Goal: Task Accomplishment & Management: Complete application form

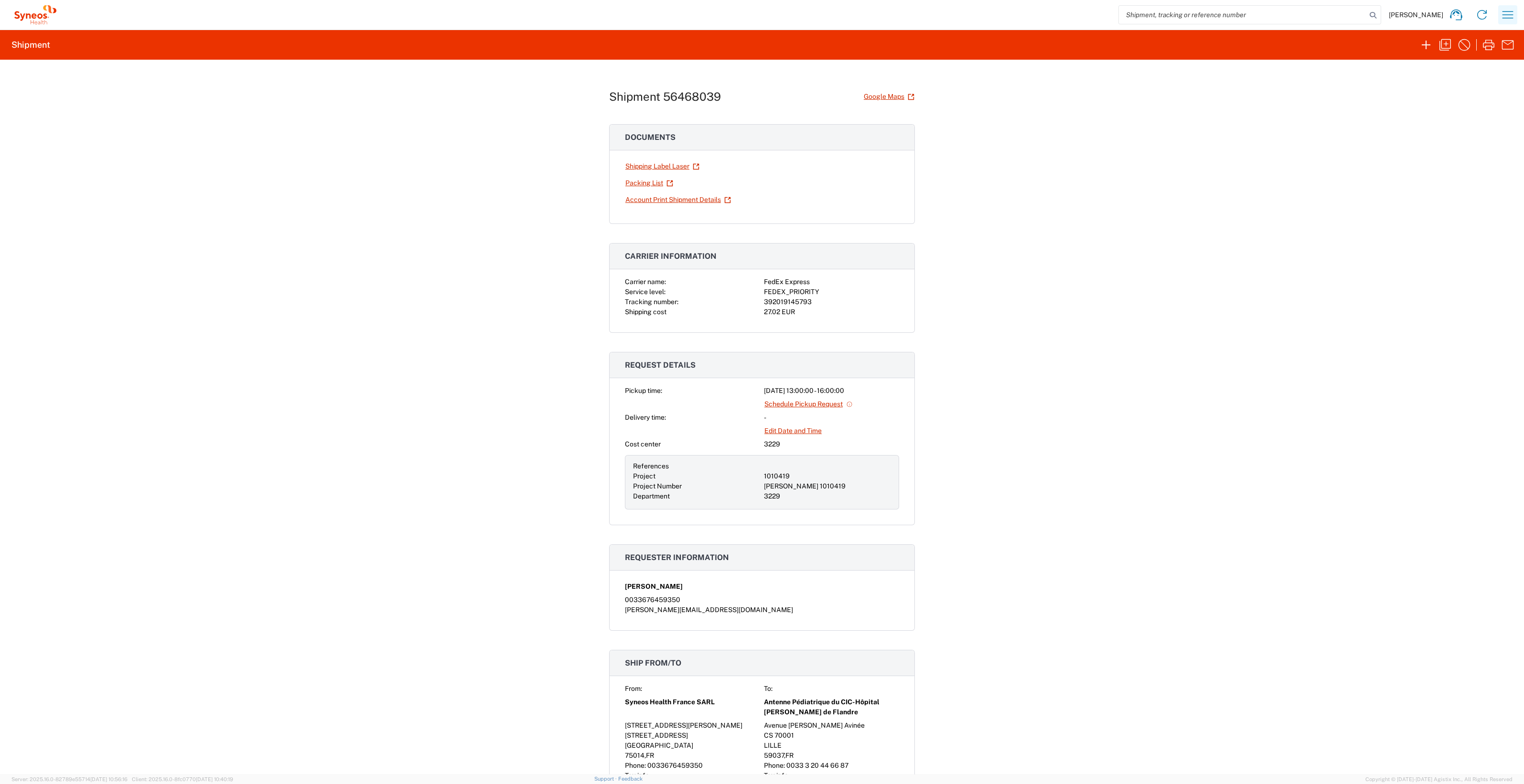
click at [1508, 16] on icon "button" at bounding box center [1508, 15] width 15 height 15
click at [1471, 100] on link "Desktop shipment request" at bounding box center [1458, 102] width 114 height 19
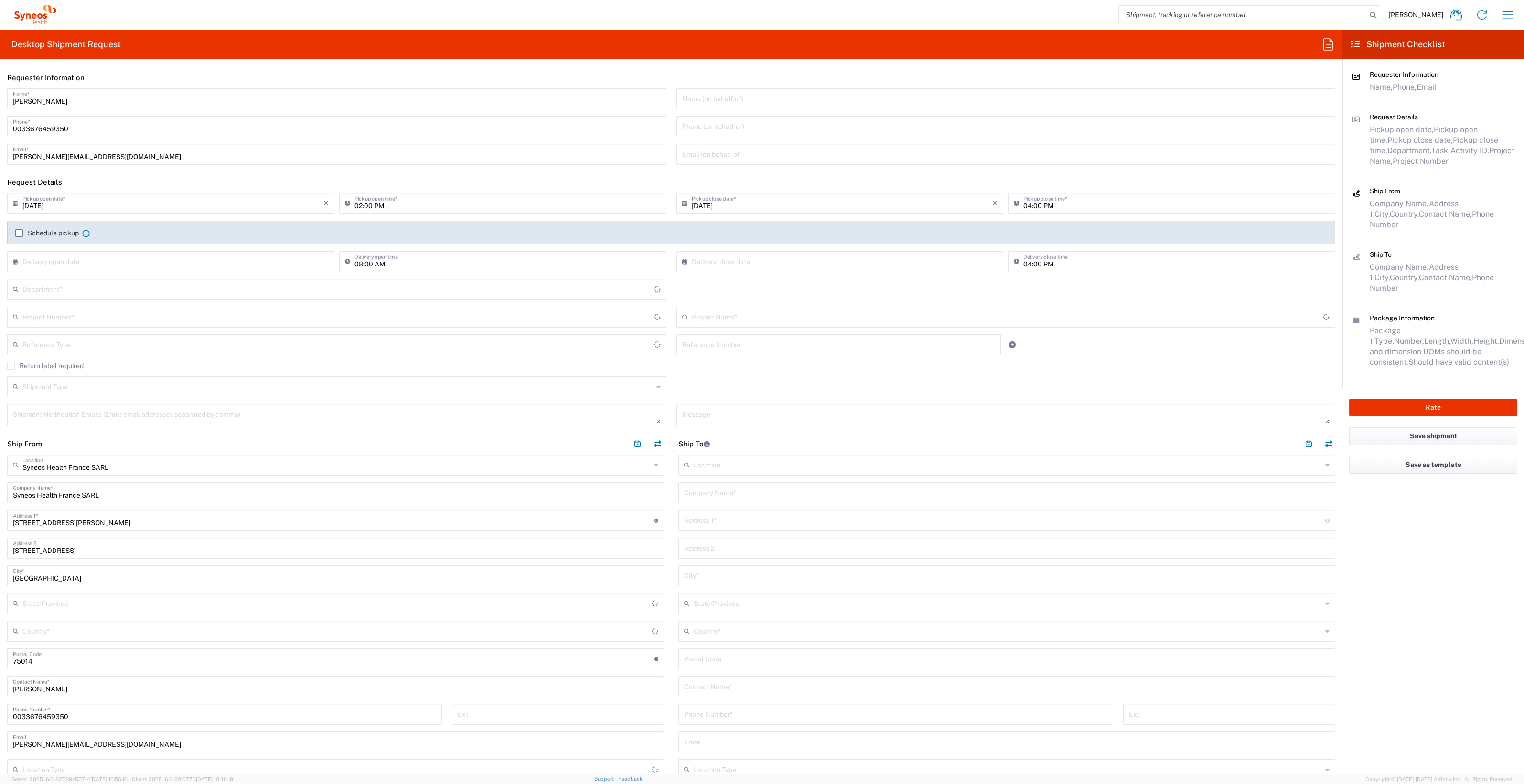
type input "3229"
type input "[GEOGRAPHIC_DATA]"
click at [694, 465] on input "text" at bounding box center [1008, 464] width 628 height 17
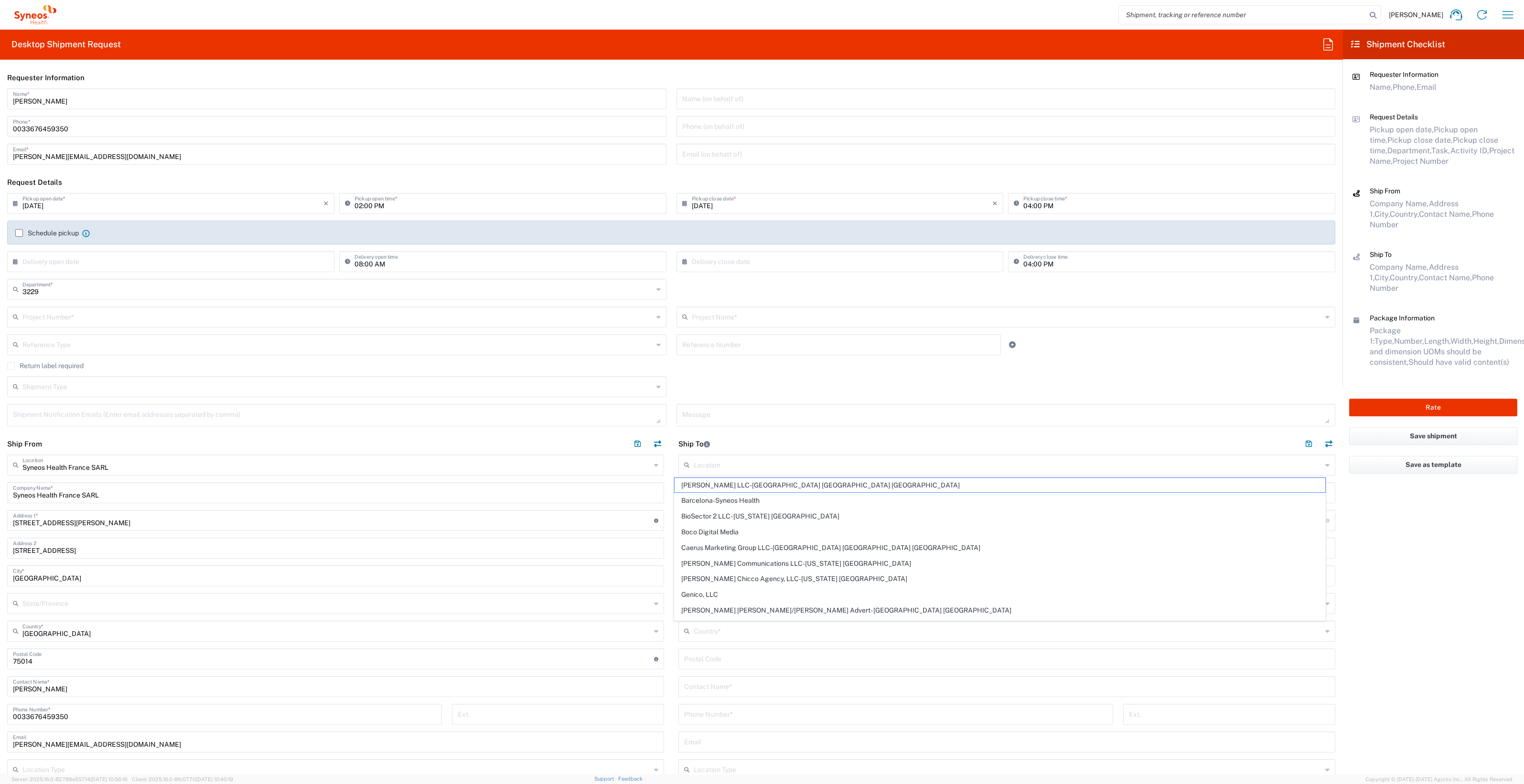
click at [777, 428] on div "Message" at bounding box center [1006, 418] width 669 height 29
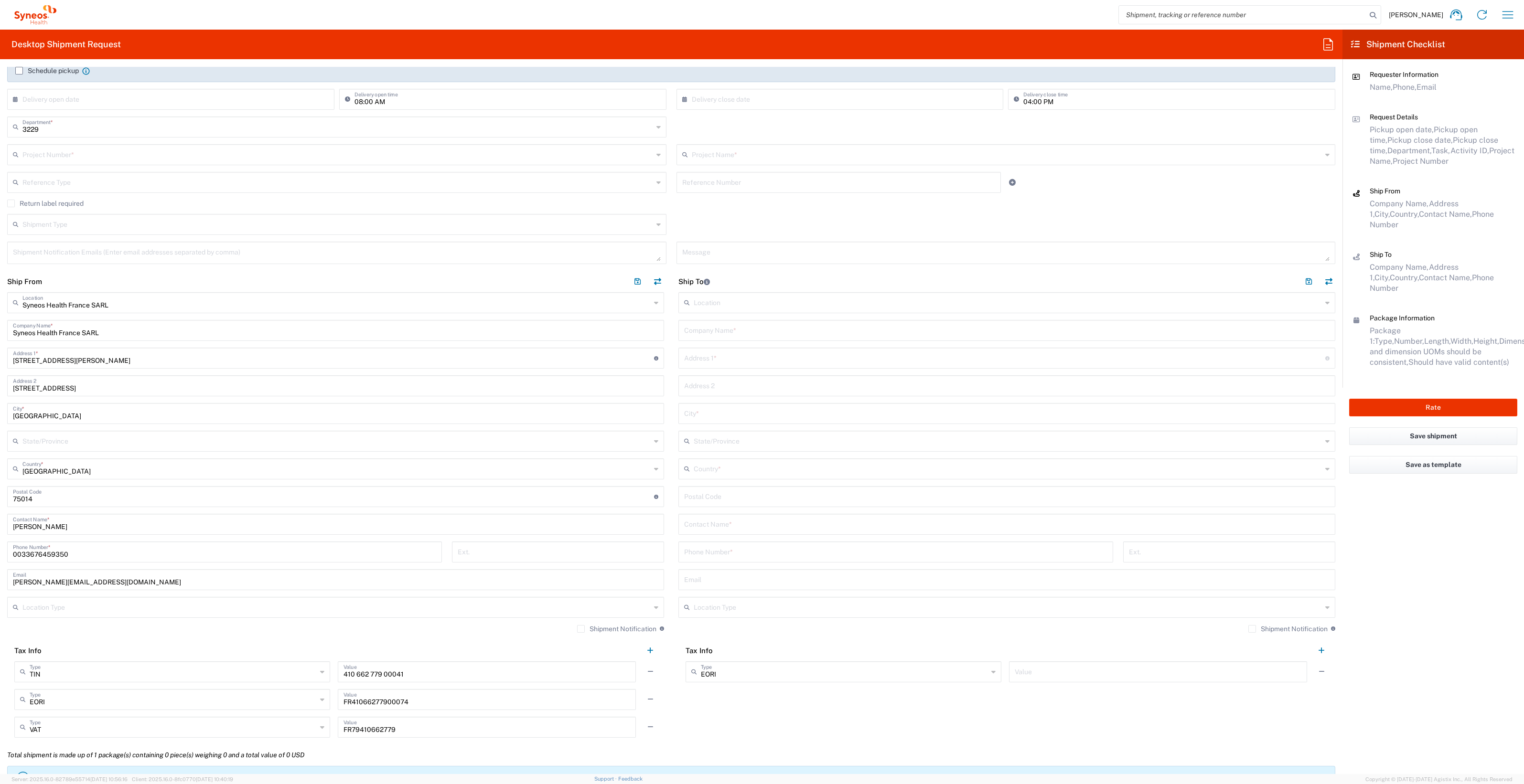
scroll to position [179, 0]
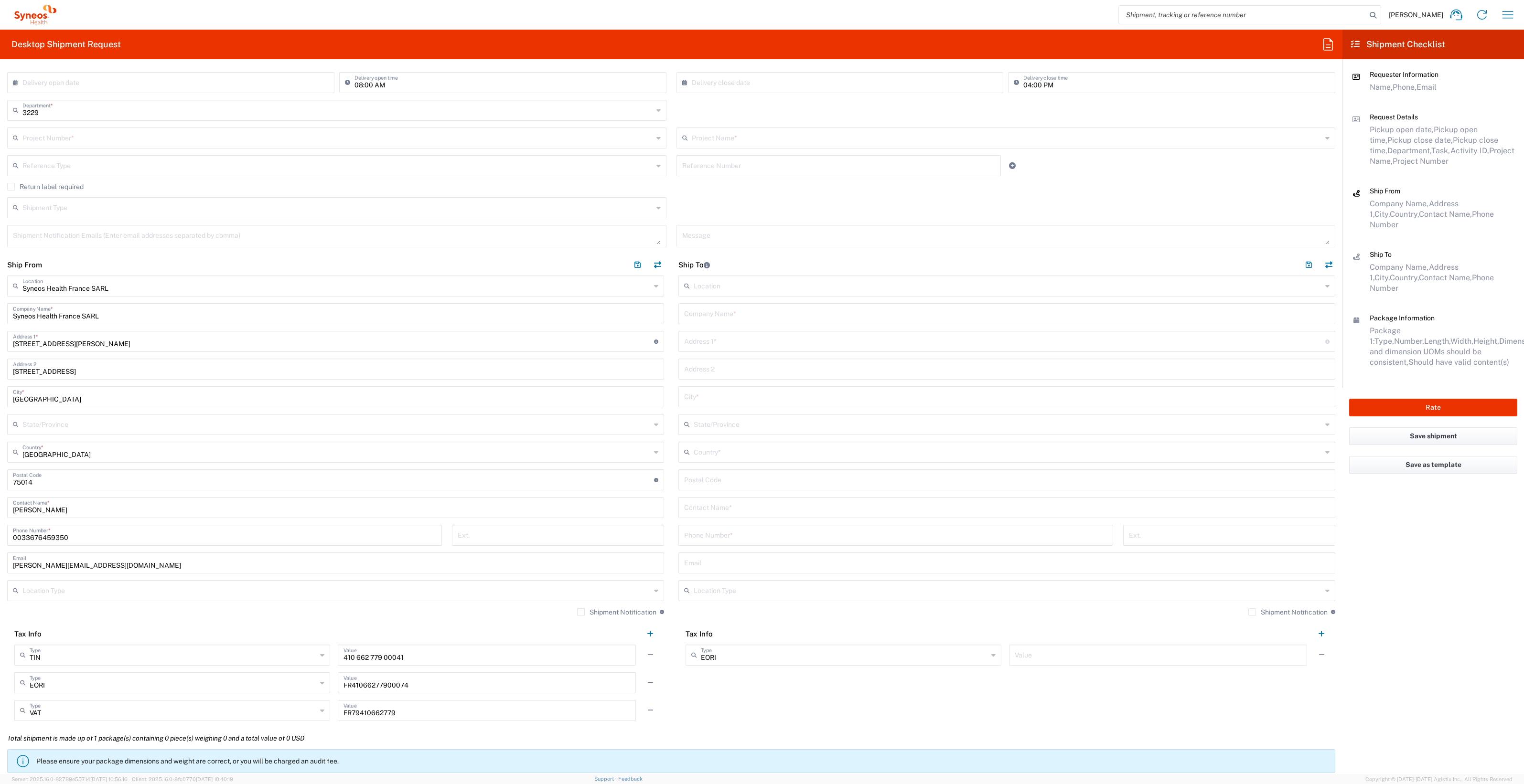
click at [715, 309] on input "text" at bounding box center [1006, 313] width 645 height 17
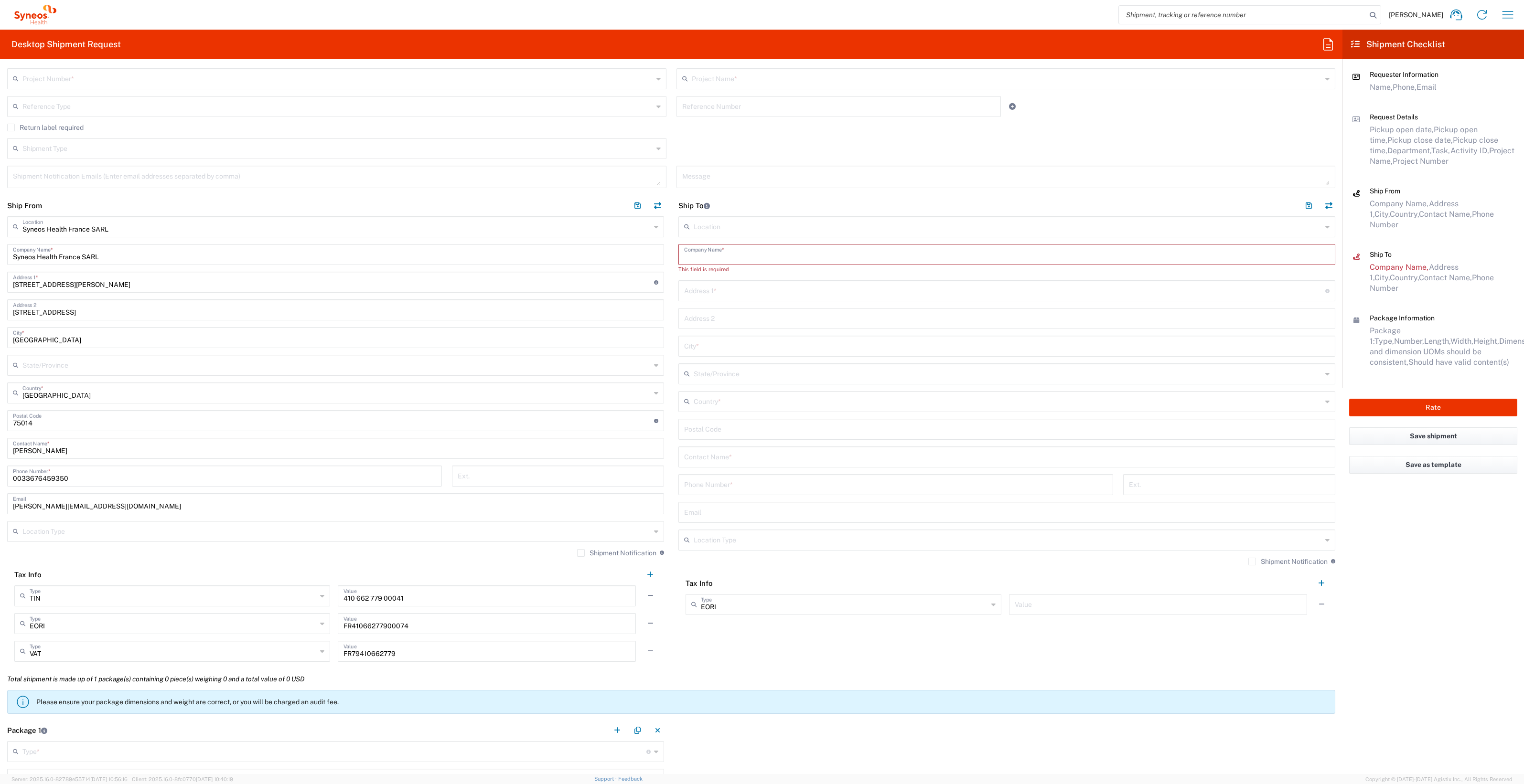
click at [701, 257] on input "text" at bounding box center [1006, 254] width 645 height 17
click at [711, 254] on input "text" at bounding box center [1006, 254] width 645 height 17
paste input "Centre d’Investigation Clinique Bâtiment"
click at [809, 255] on input "Centre d’Investigation Clinique Bâtiment" at bounding box center [1006, 254] width 645 height 17
drag, startPoint x: 813, startPoint y: 255, endPoint x: 676, endPoint y: 259, distance: 137.1
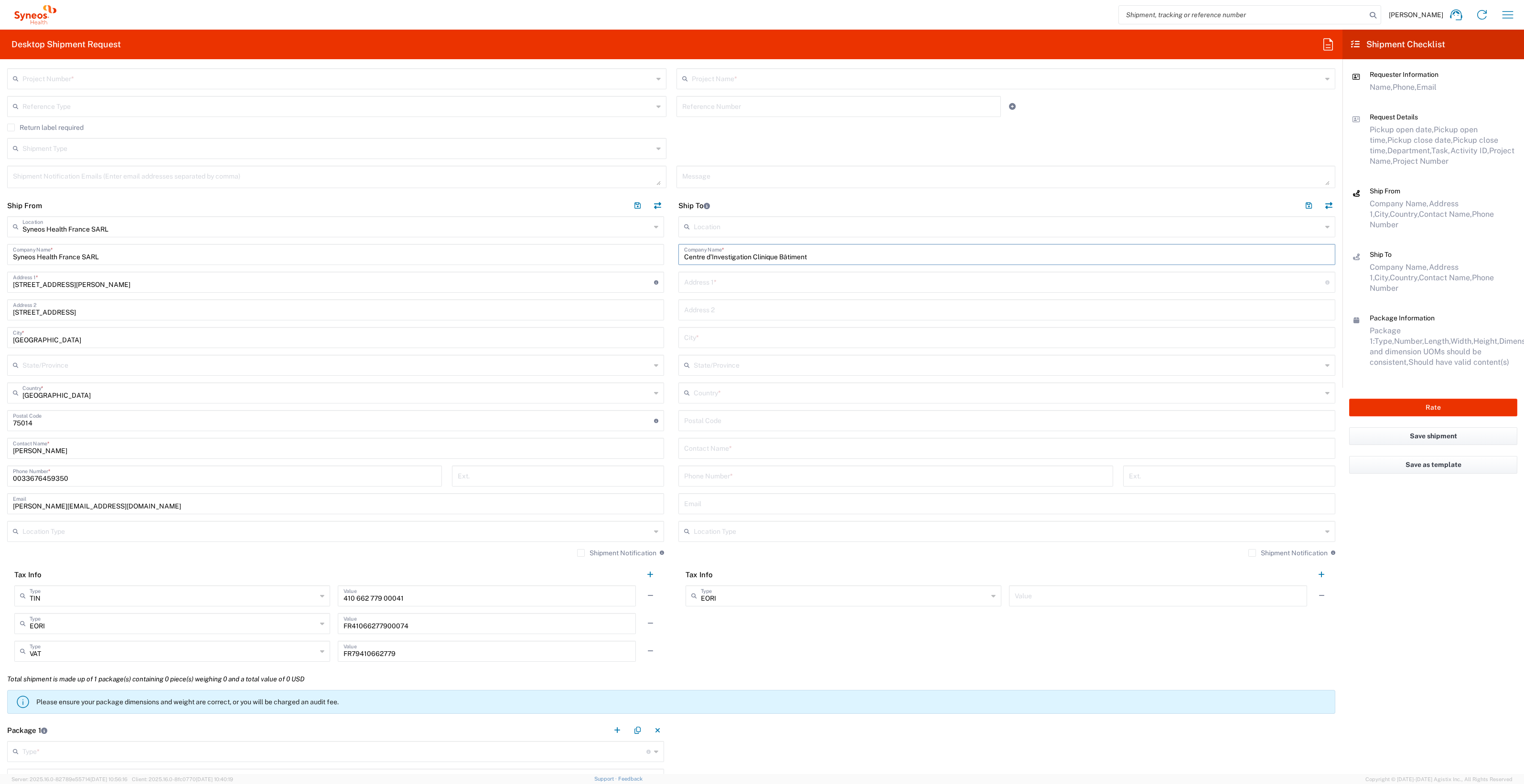
click at [673, 259] on main "Location [PERSON_NAME] LLC-[GEOGRAPHIC_DATA] [GEOGRAPHIC_DATA] [GEOGRAPHIC_DATA…" at bounding box center [1007, 414] width 671 height 397
paste input "Hôpital Necker Enfants Malades"
type input "Hôpital Necker Enfants Malades"
click at [684, 283] on input "text" at bounding box center [1005, 281] width 641 height 17
paste input "Centre d’Investigation Clinique Bâtiment"
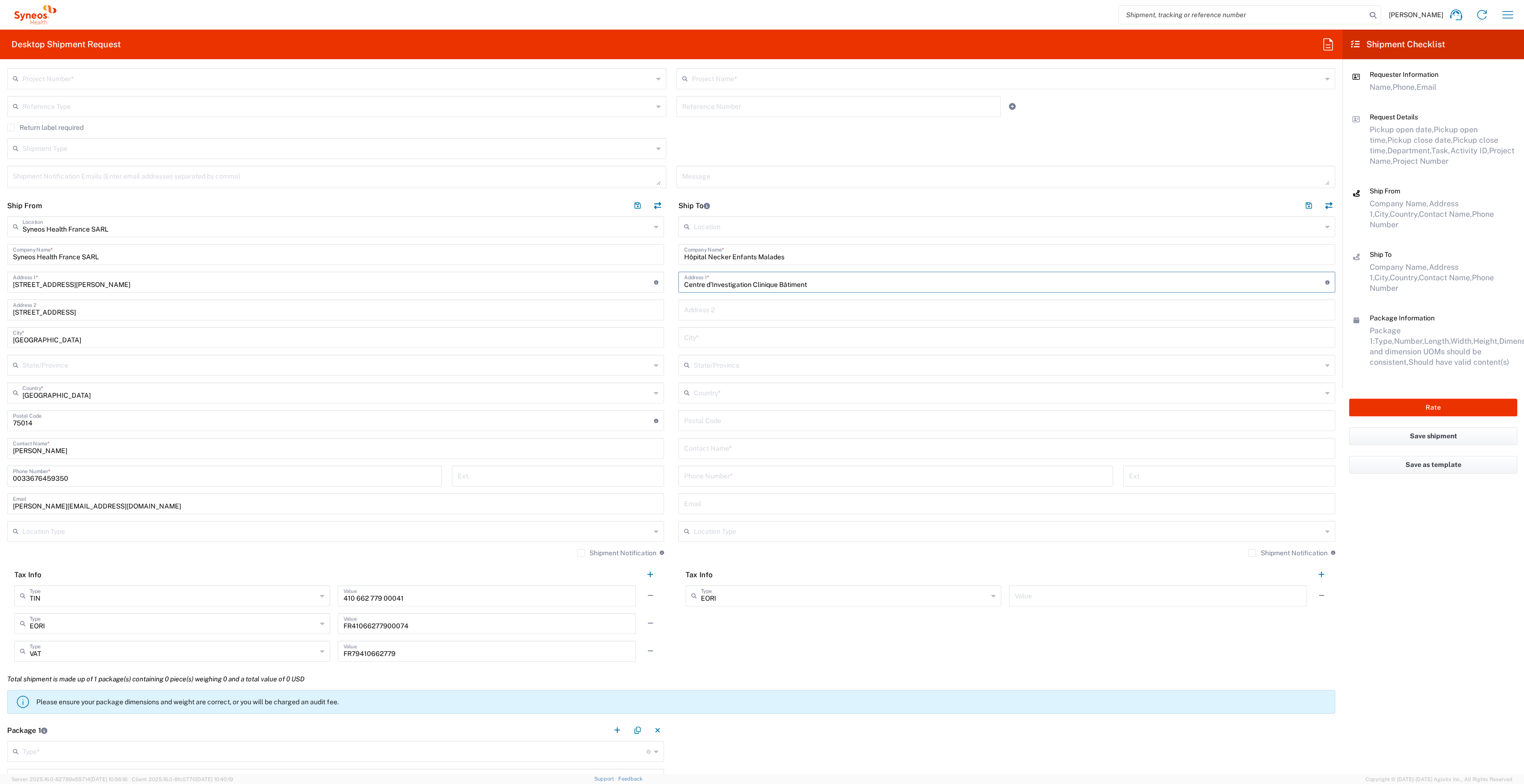
type input "Centre d’Investigation Clinique Bâtiment Imagine RDC à droite"
type input "1010419"
type input "[PERSON_NAME] 1010419"
type input "[STREET_ADDRESS]"
type input "[GEOGRAPHIC_DATA]"
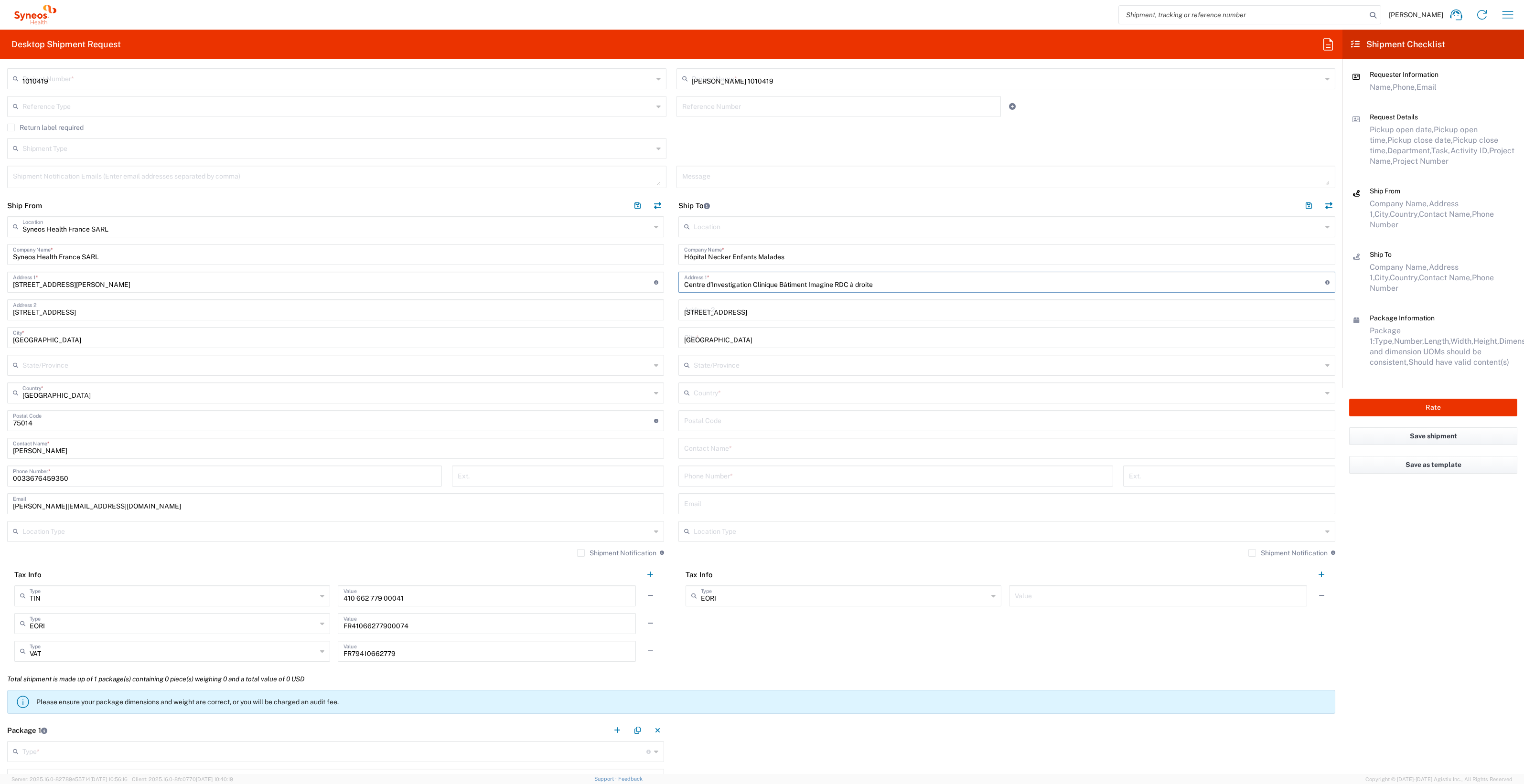
type input "[GEOGRAPHIC_DATA]"
type input "75015"
type input "Mme Assia Ait Mebarek / Mr [PERSON_NAME] Fall"
type input "0033 1 44 49 47 82"
type input "[EMAIL_ADDRESS][DOMAIN_NAME]"
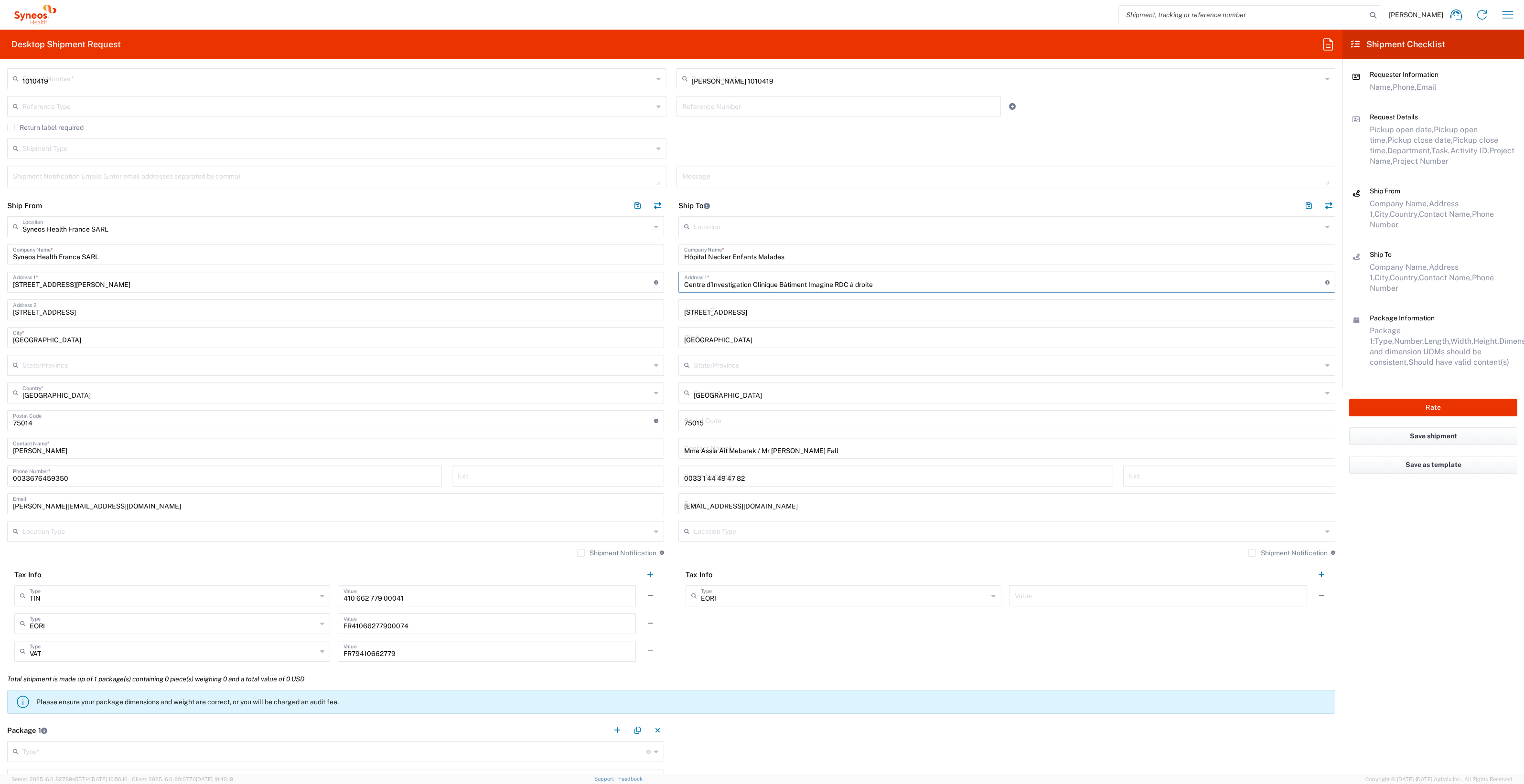
type input "Envelope"
type input "1"
type input "24.13"
type input "31.75"
type input "0.64"
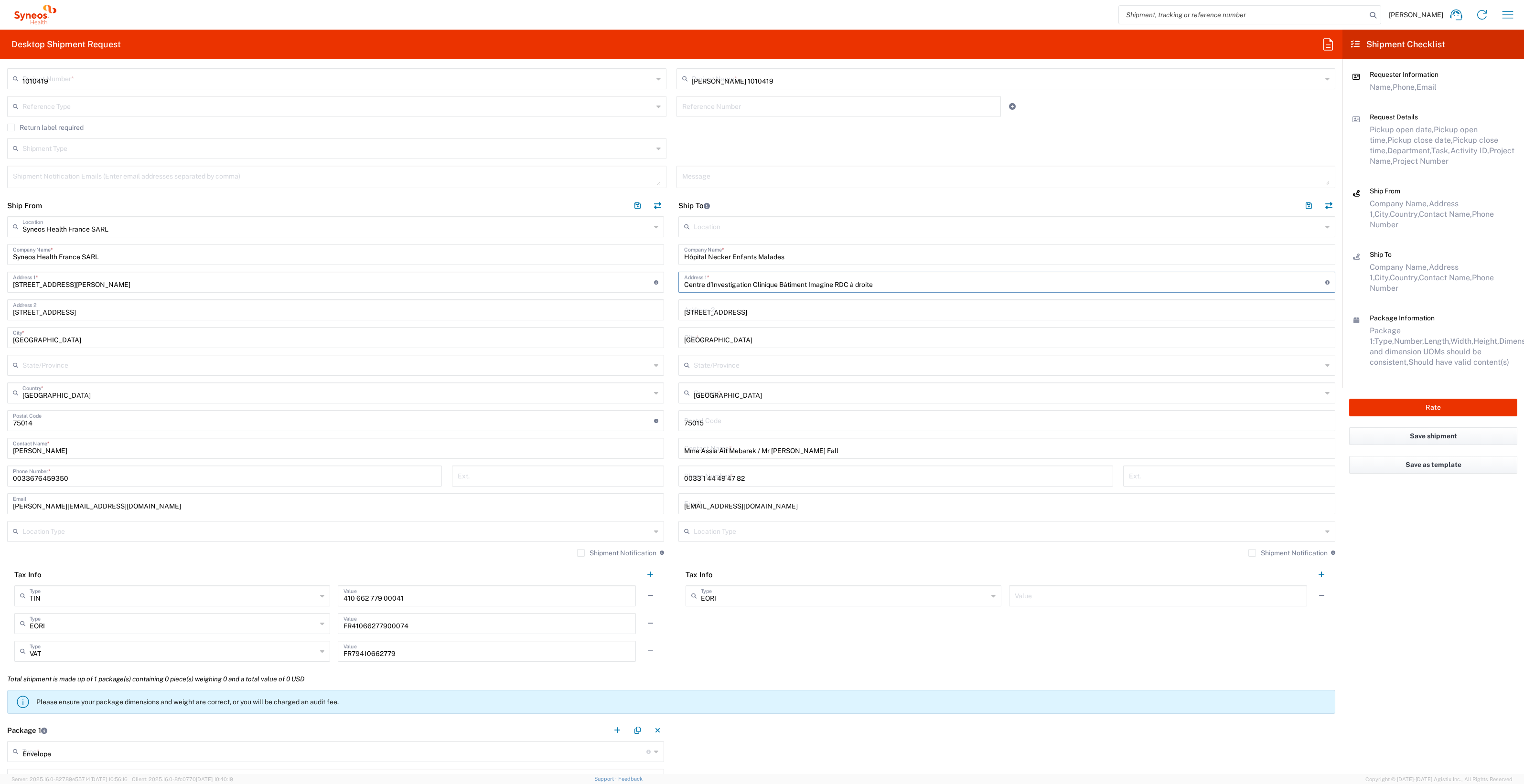
type input "cm"
type input "0.45"
type input "kgs"
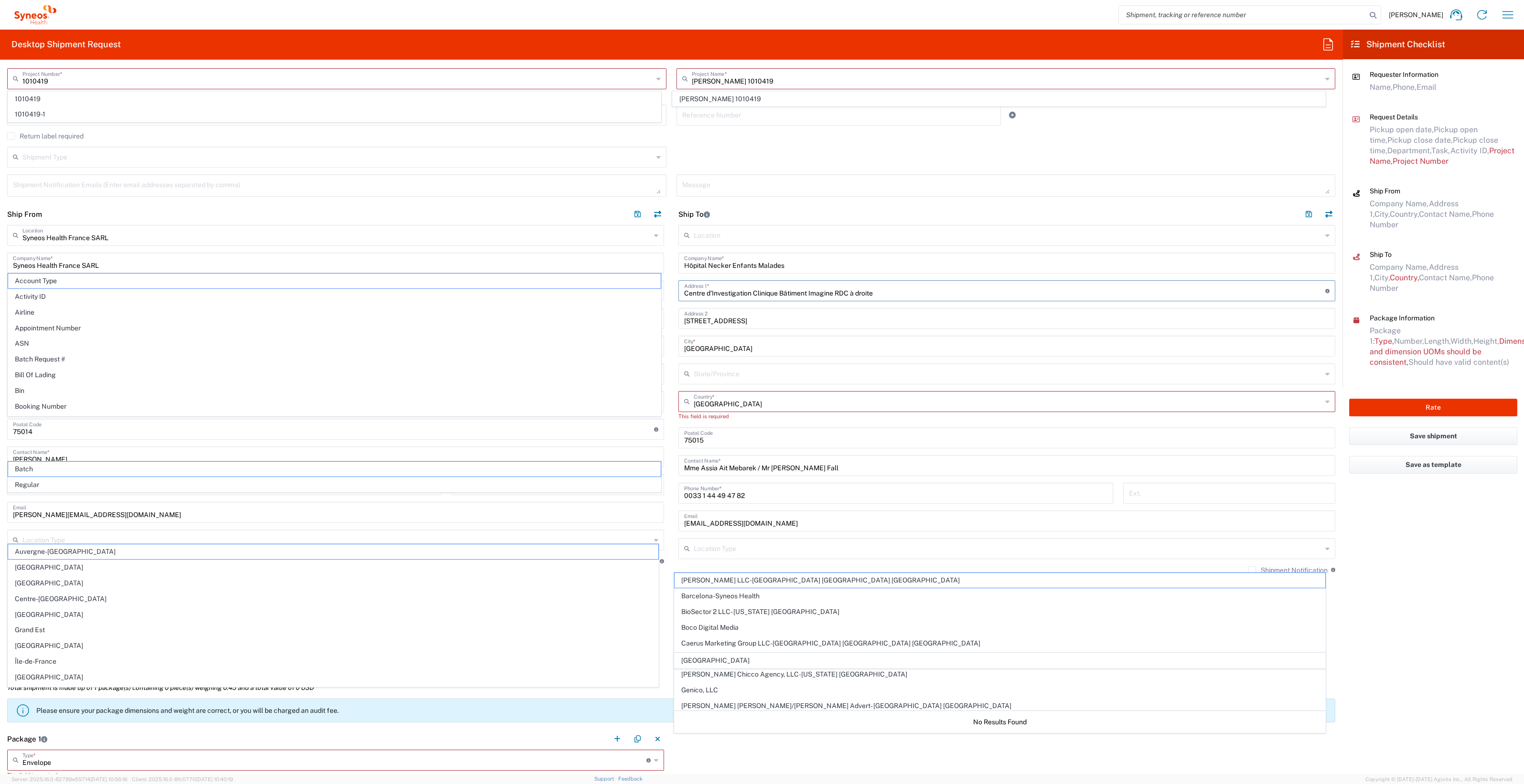
click at [748, 402] on input "[GEOGRAPHIC_DATA]" at bounding box center [1008, 401] width 628 height 17
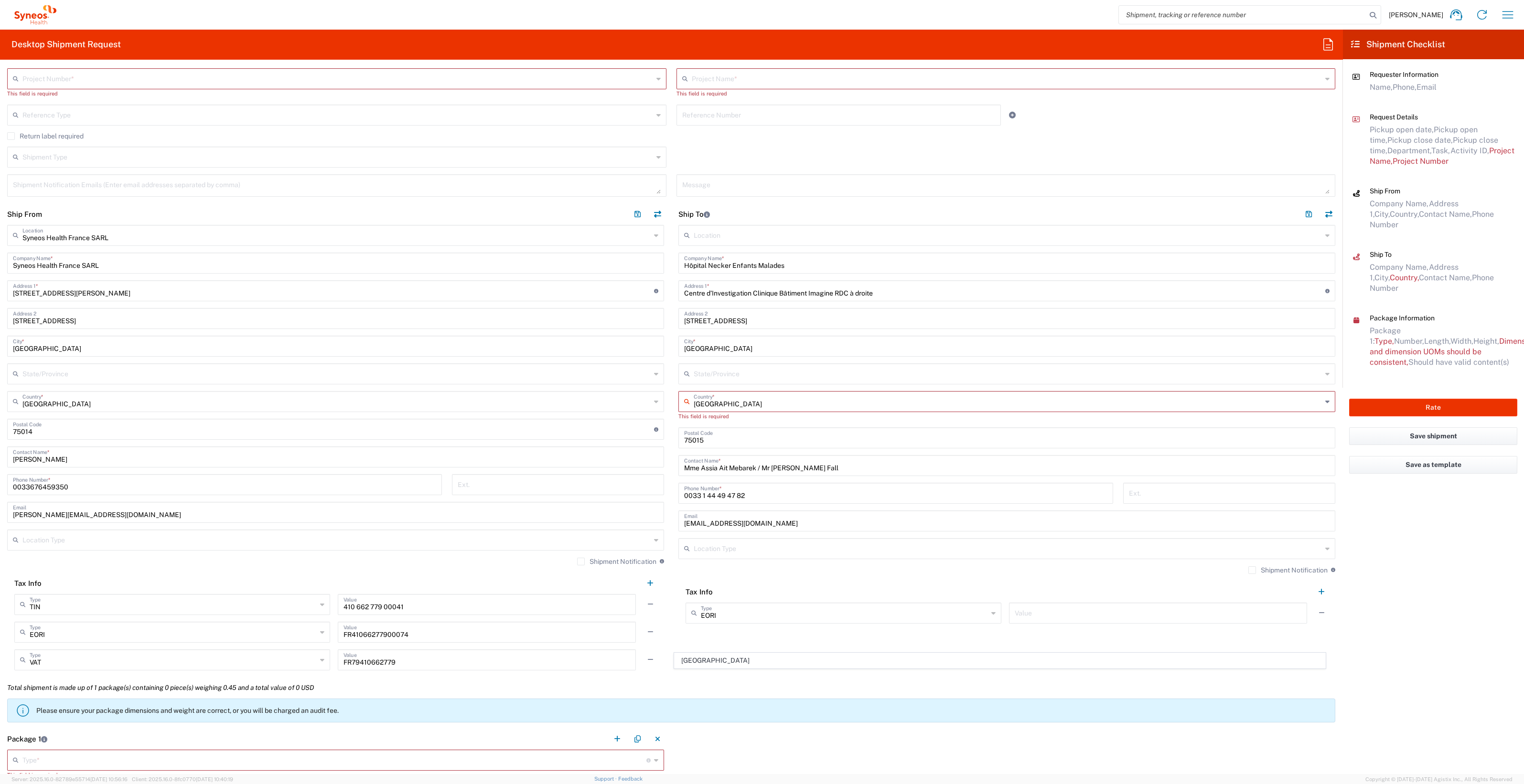
drag, startPoint x: 941, startPoint y: 417, endPoint x: 929, endPoint y: 417, distance: 12.0
click at [941, 417] on div "This field is required" at bounding box center [1007, 416] width 657 height 9
click at [703, 402] on input "text" at bounding box center [1008, 401] width 628 height 17
type input "[GEOGRAPHIC_DATA]"
click at [685, 423] on span "[GEOGRAPHIC_DATA]" at bounding box center [999, 421] width 650 height 15
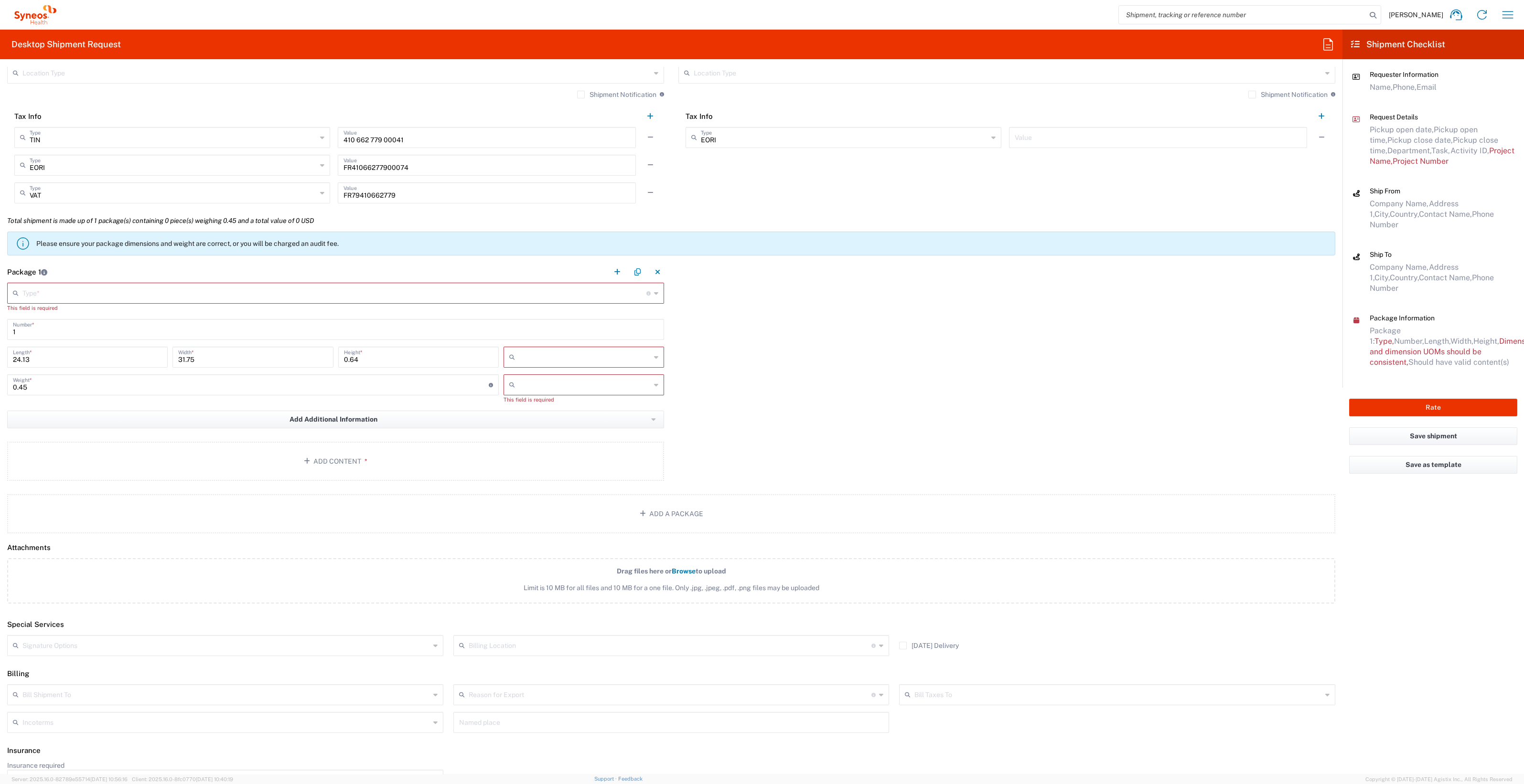
scroll to position [716, 0]
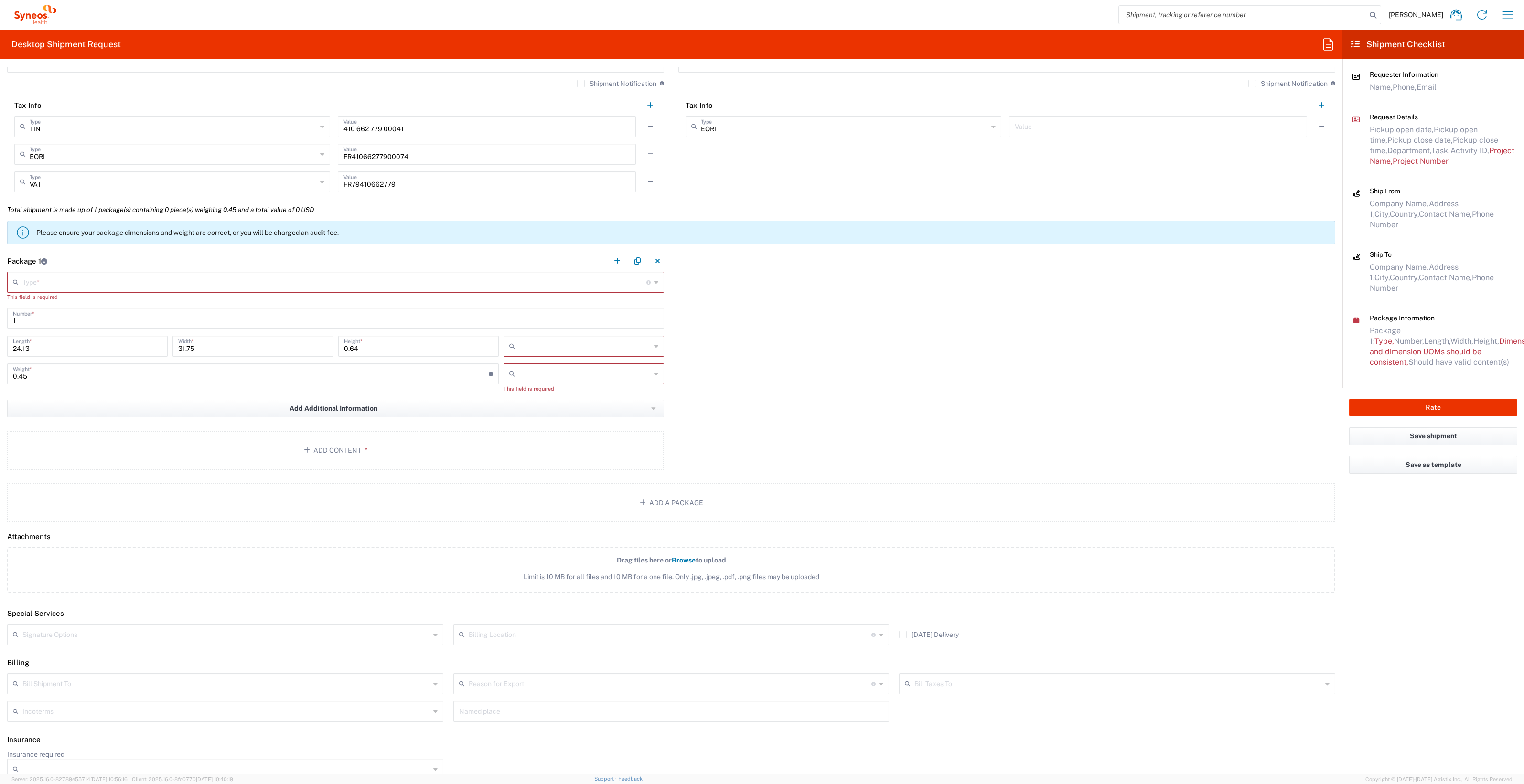
click at [654, 282] on icon at bounding box center [656, 282] width 4 height 15
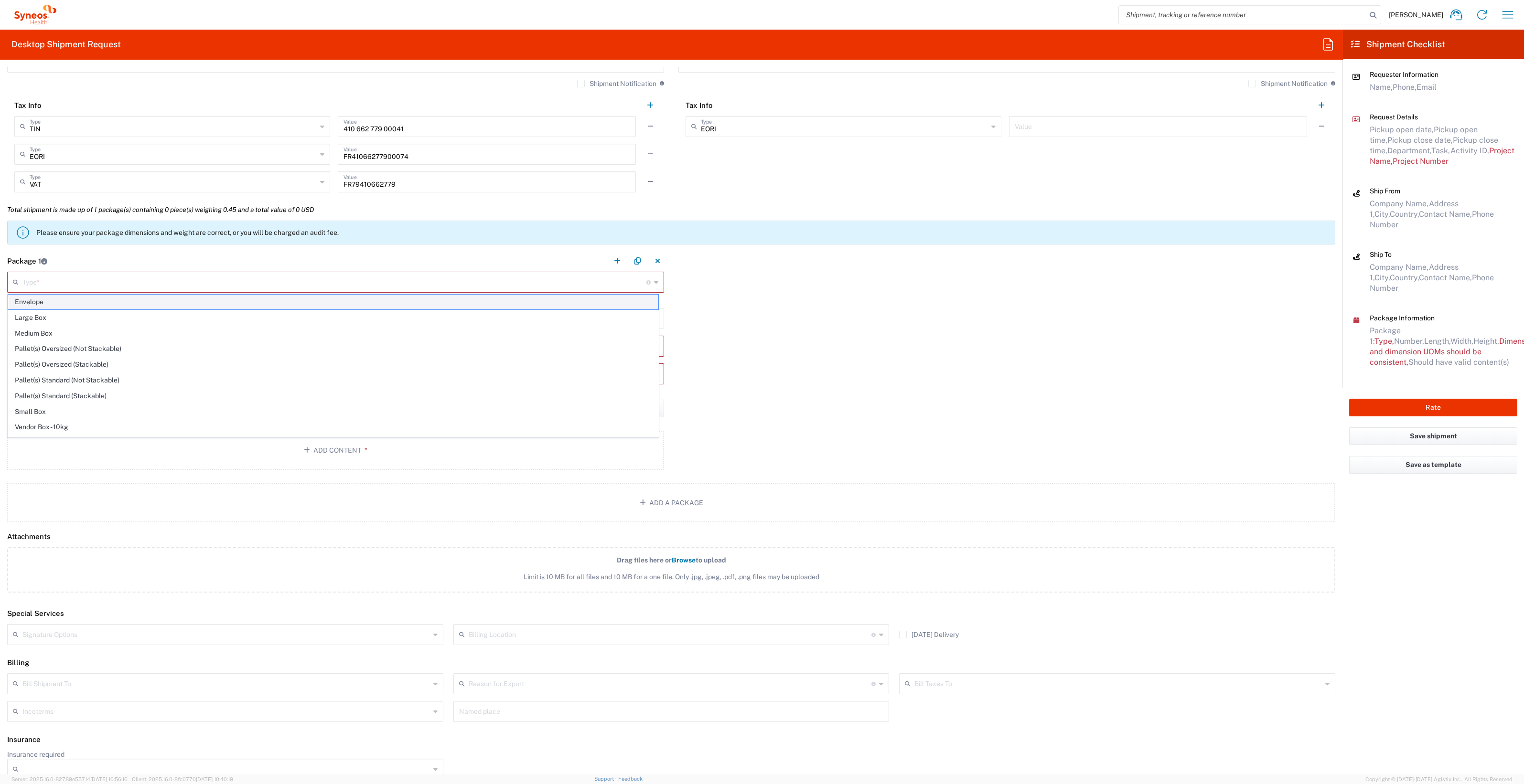
click at [148, 301] on span "Envelope" at bounding box center [333, 302] width 650 height 15
type input "Envelope"
type input "9.5"
type input "12.5"
type input "0.25"
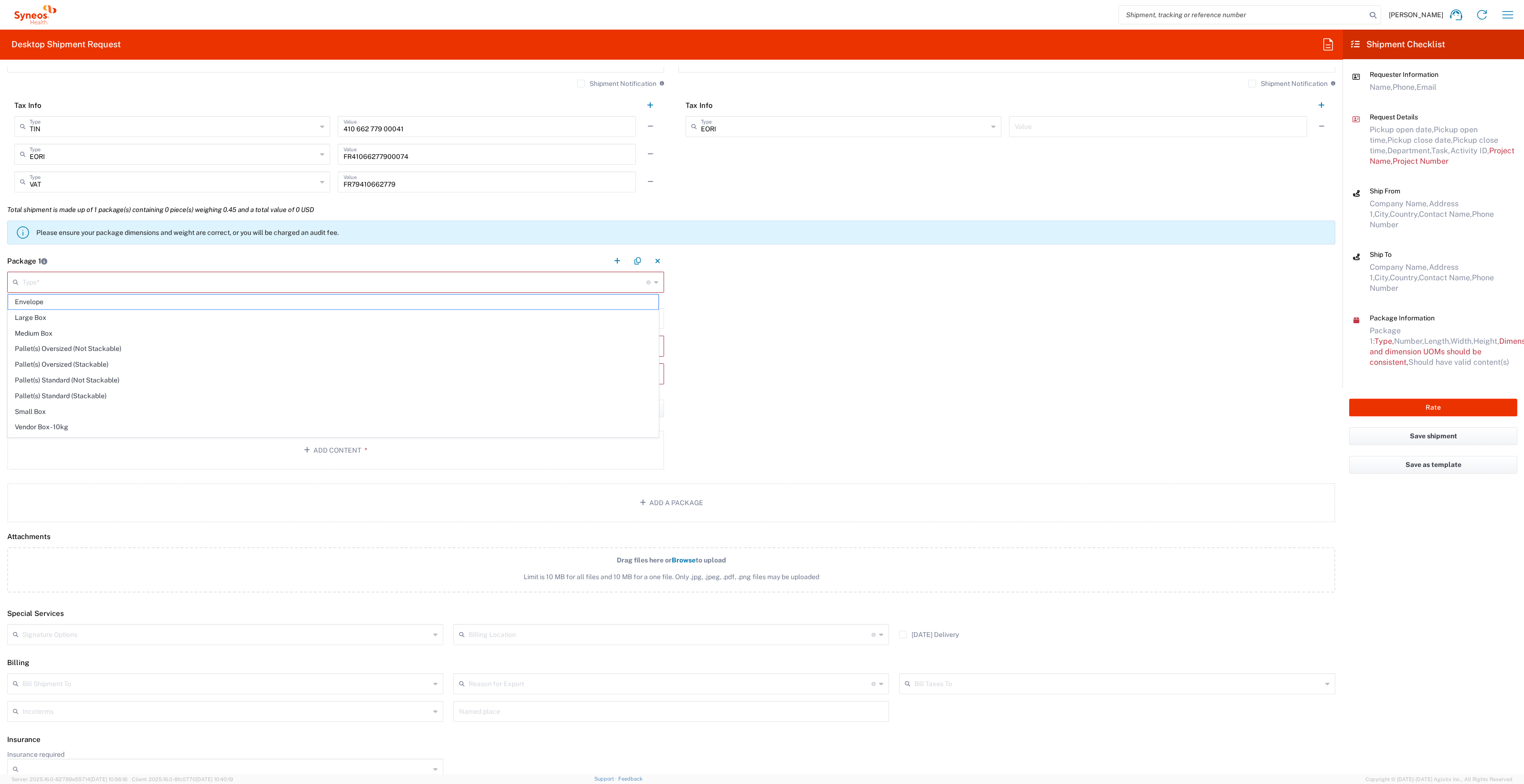
type input "in"
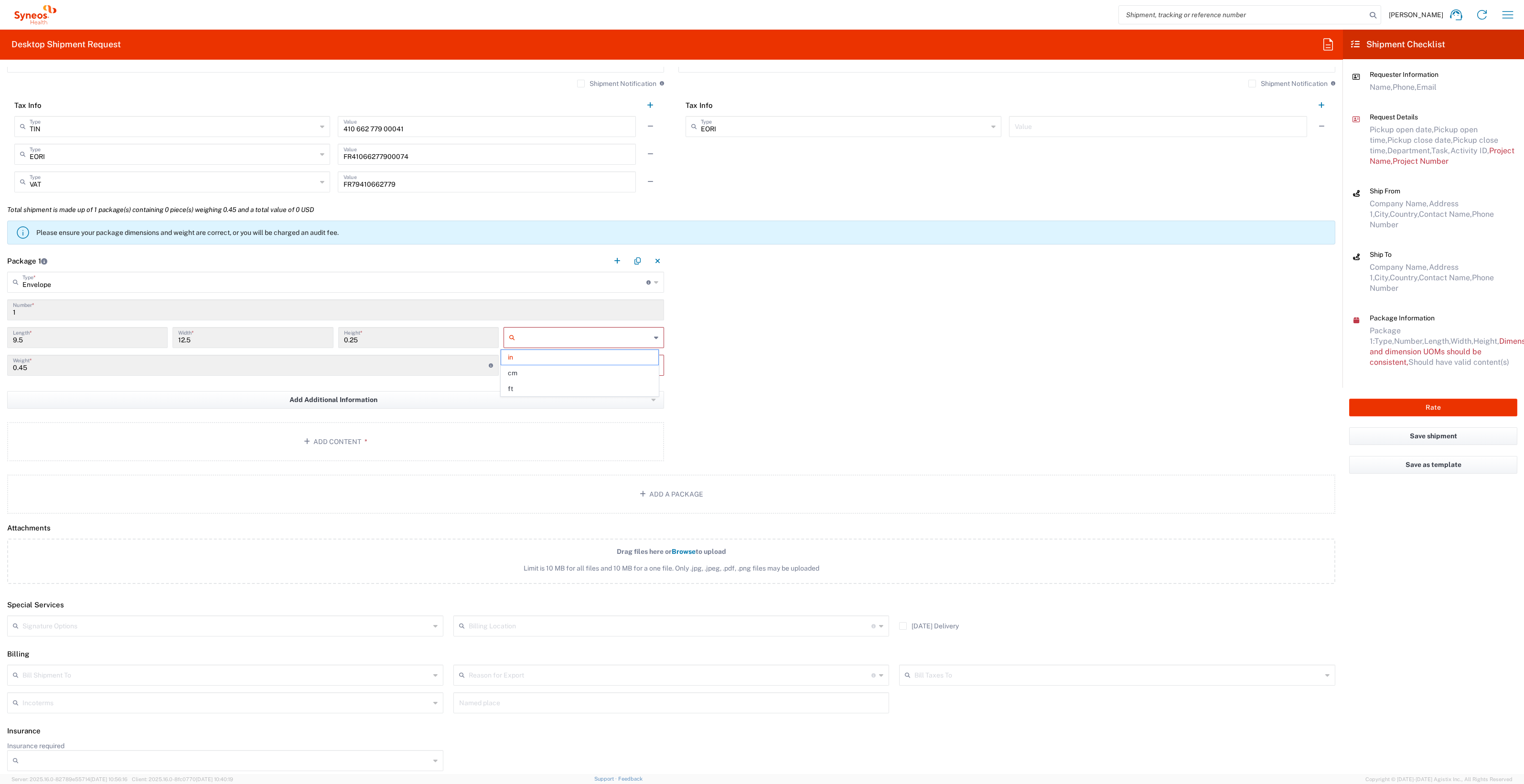
click at [537, 337] on input "text" at bounding box center [585, 338] width 132 height 15
click at [529, 376] on span "cm" at bounding box center [580, 373] width 157 height 15
type input "24.13"
type input "31.75"
type input "0.64"
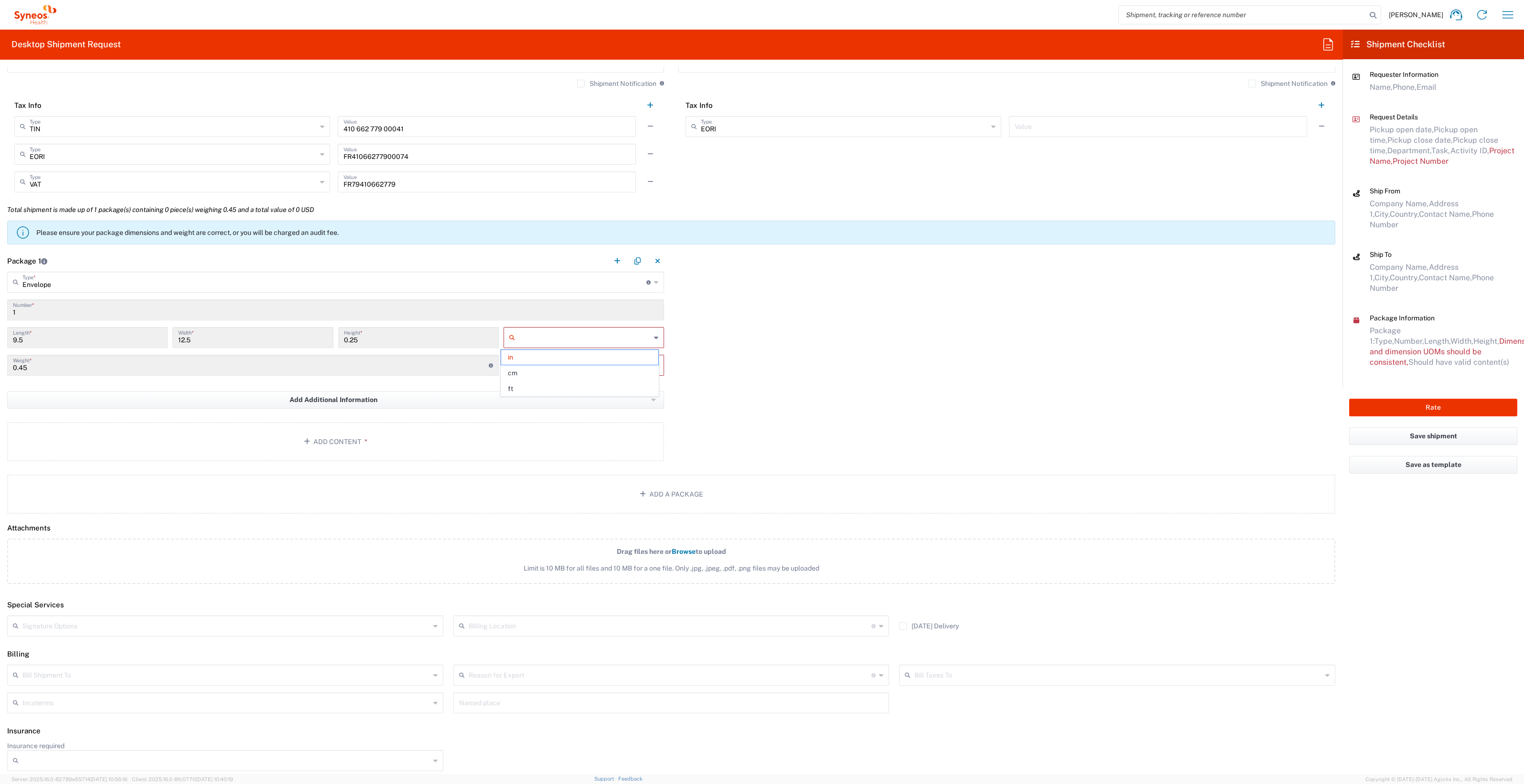
type input "cm"
click at [520, 365] on input "text" at bounding box center [585, 365] width 132 height 15
click at [524, 387] on span "kgs" at bounding box center [580, 385] width 157 height 15
type input "kgs"
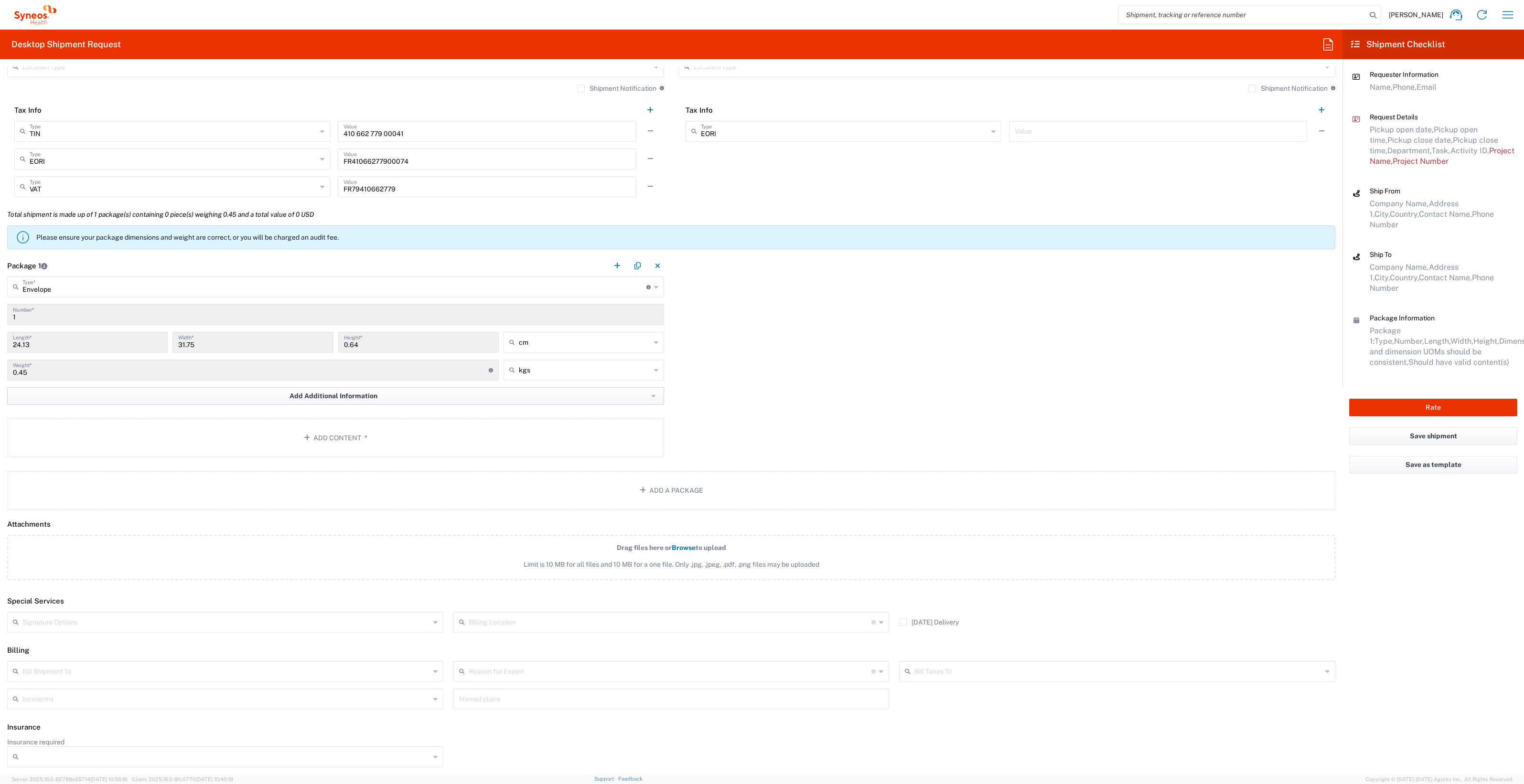
scroll to position [709, 0]
click at [328, 442] on button "Add Content *" at bounding box center [335, 440] width 657 height 39
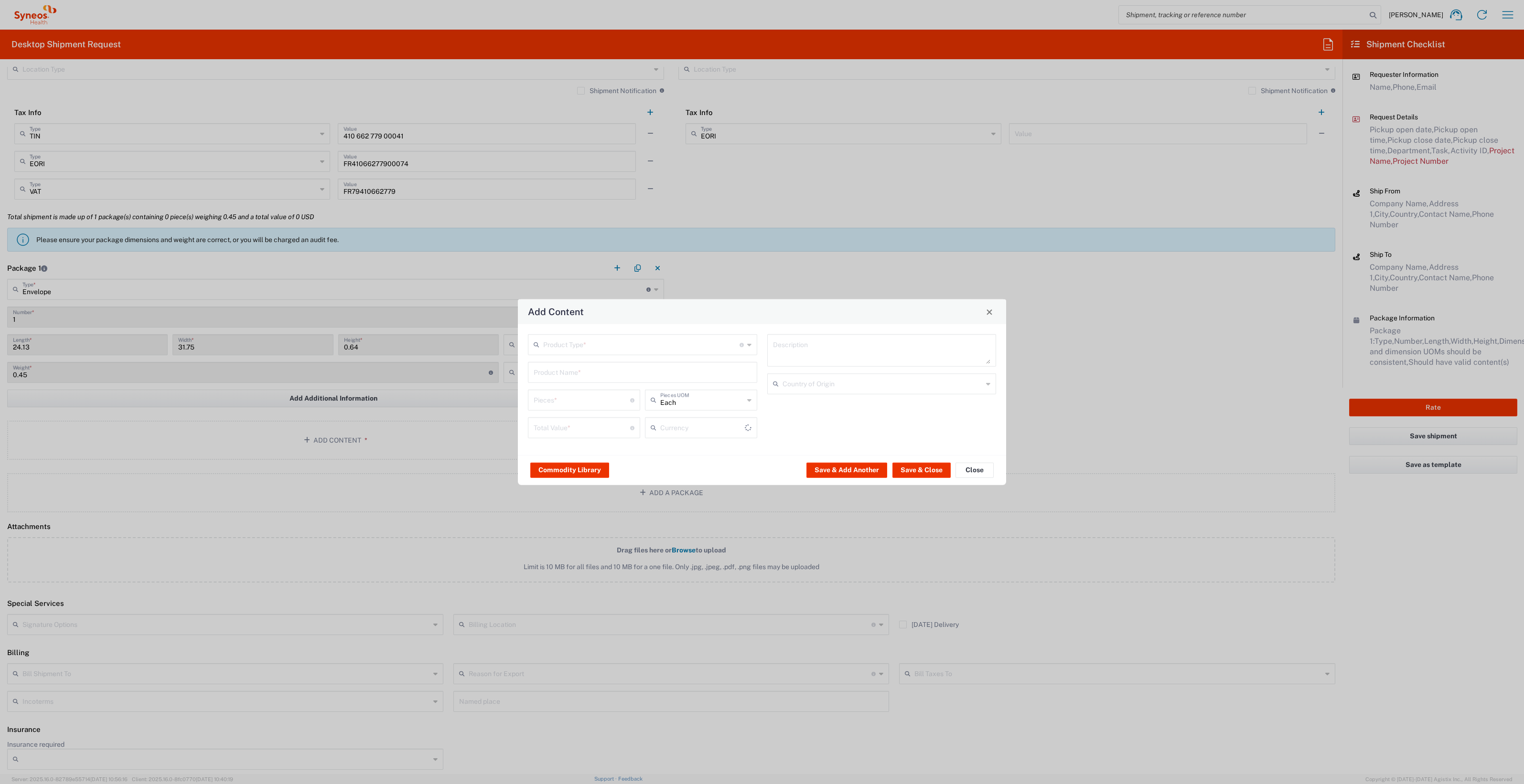
type input "US Dollar"
click at [650, 344] on input "text" at bounding box center [641, 344] width 196 height 17
click at [629, 365] on span "Documents" at bounding box center [642, 365] width 227 height 15
type input "Documents"
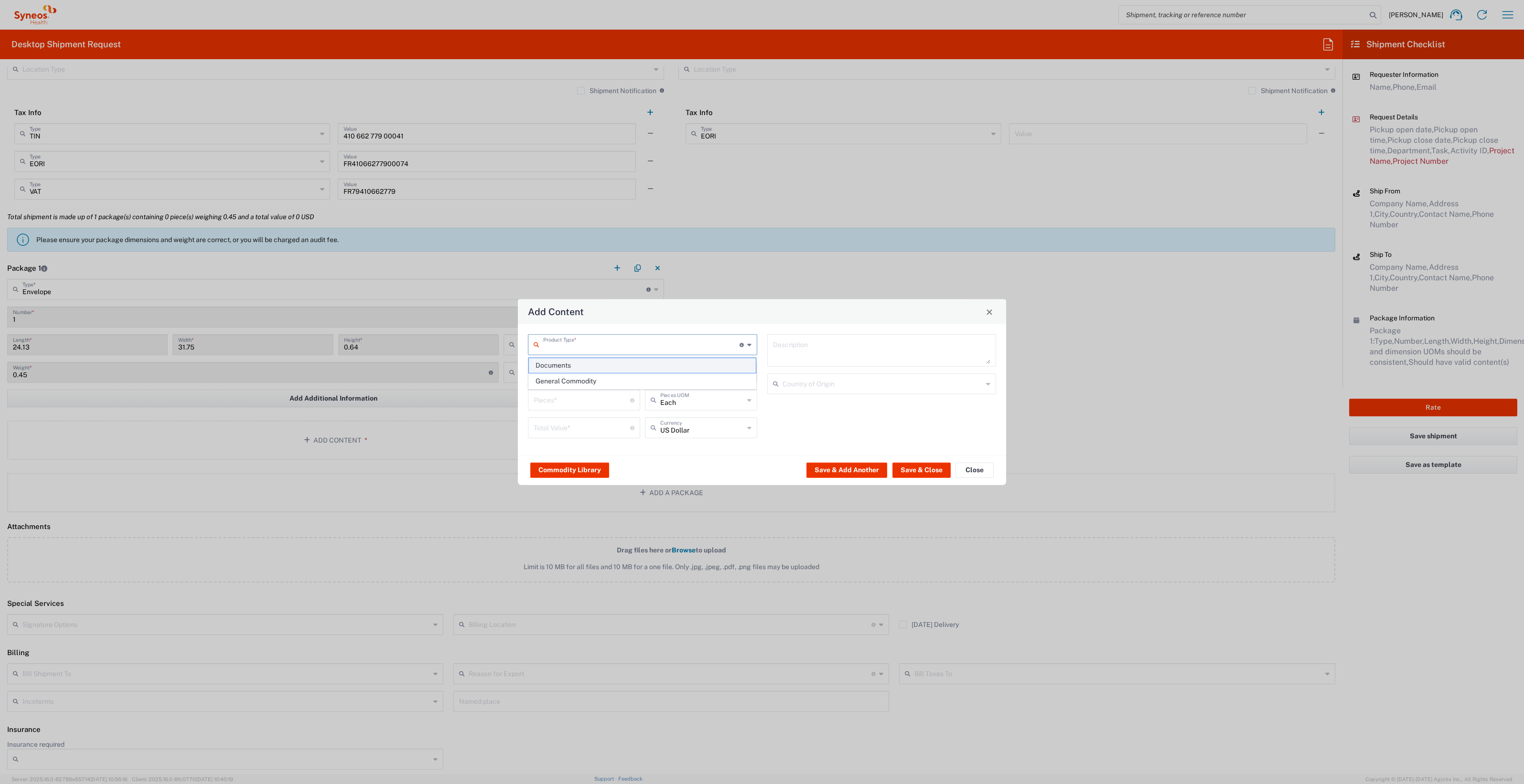
type input "1"
click at [828, 354] on textarea "Documents" at bounding box center [882, 350] width 218 height 27
type textarea "Documents Jewelfish"
click at [922, 471] on button "Save & Close" at bounding box center [921, 470] width 59 height 15
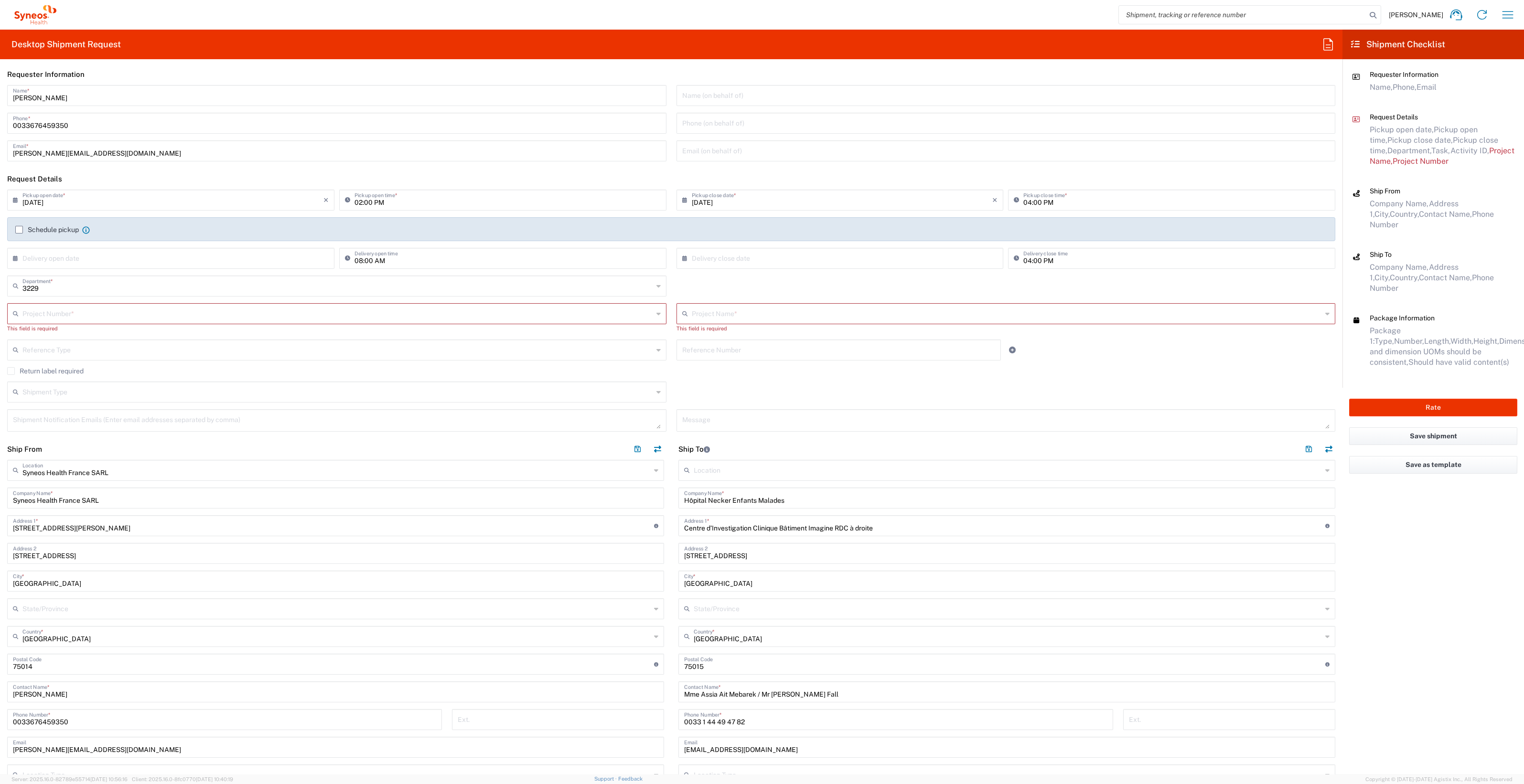
scroll to position [0, 0]
click at [75, 313] on input "text" at bounding box center [338, 316] width 632 height 17
click at [116, 319] on input "1010419" at bounding box center [338, 316] width 631 height 17
type input "1010419"
click at [62, 333] on span "1010419" at bounding box center [334, 338] width 653 height 15
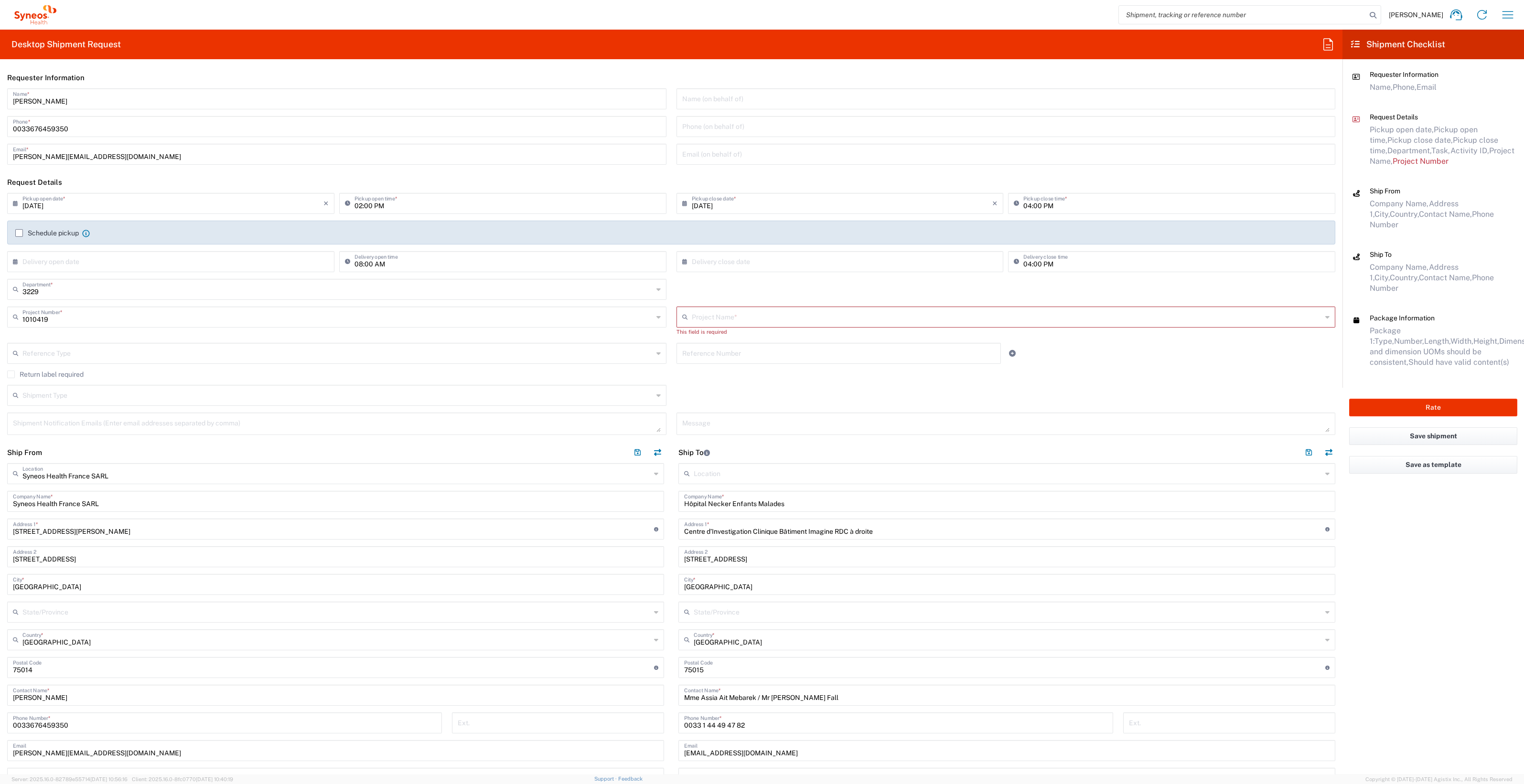
type input "[PERSON_NAME] 1010419"
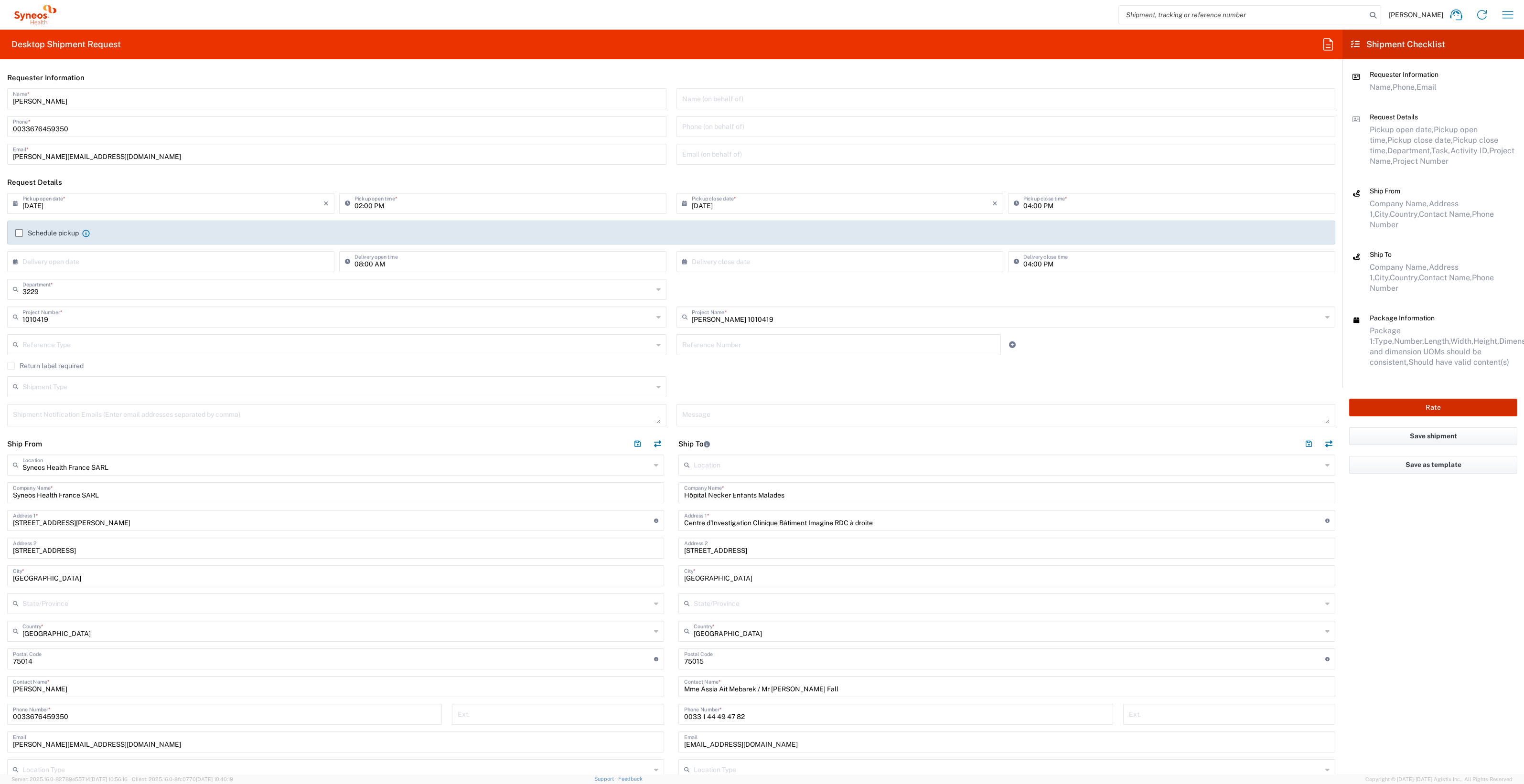
click at [1436, 399] on button "Rate" at bounding box center [1433, 407] width 168 height 18
type input "1010419"
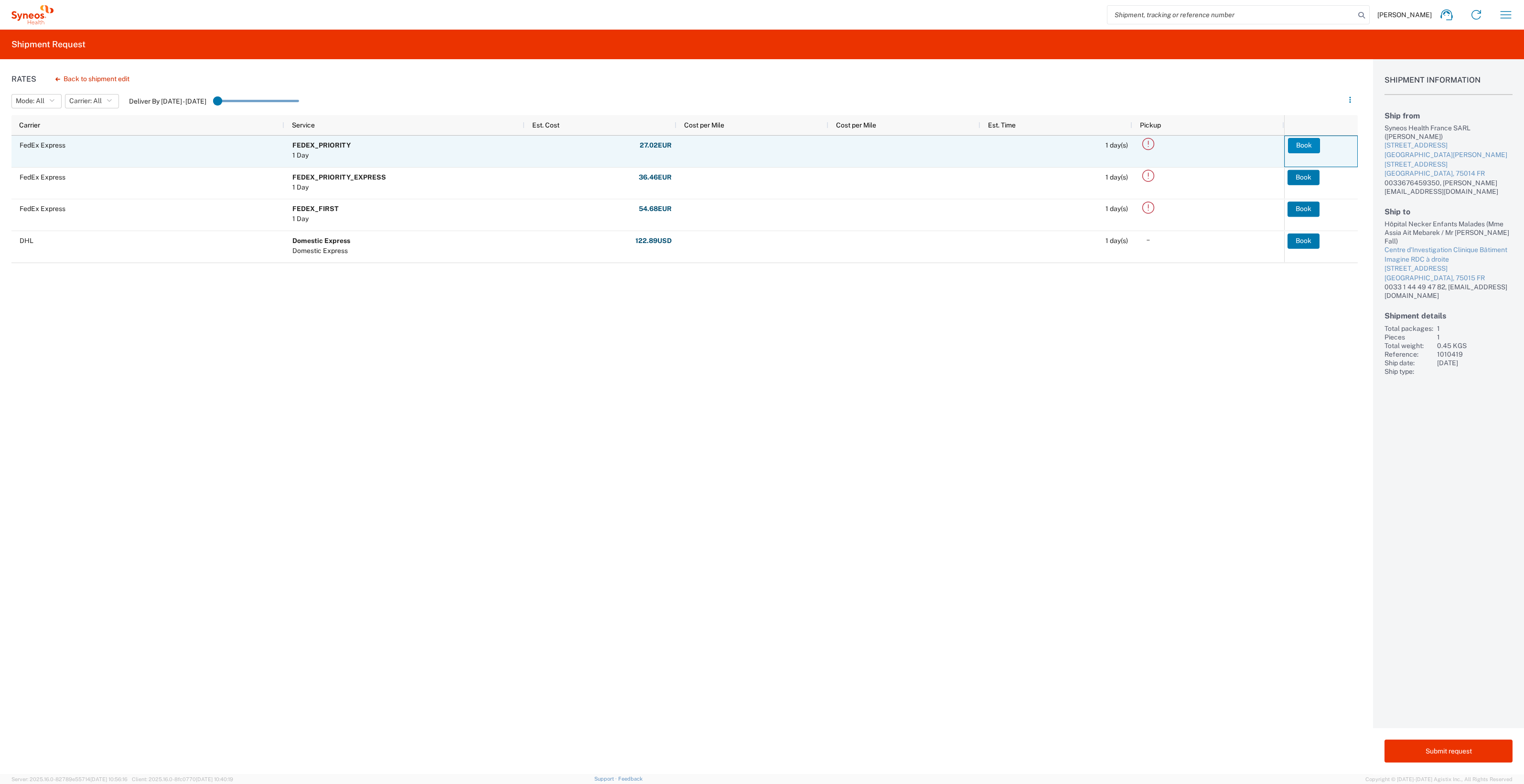
click at [1305, 143] on button "Book" at bounding box center [1304, 145] width 32 height 15
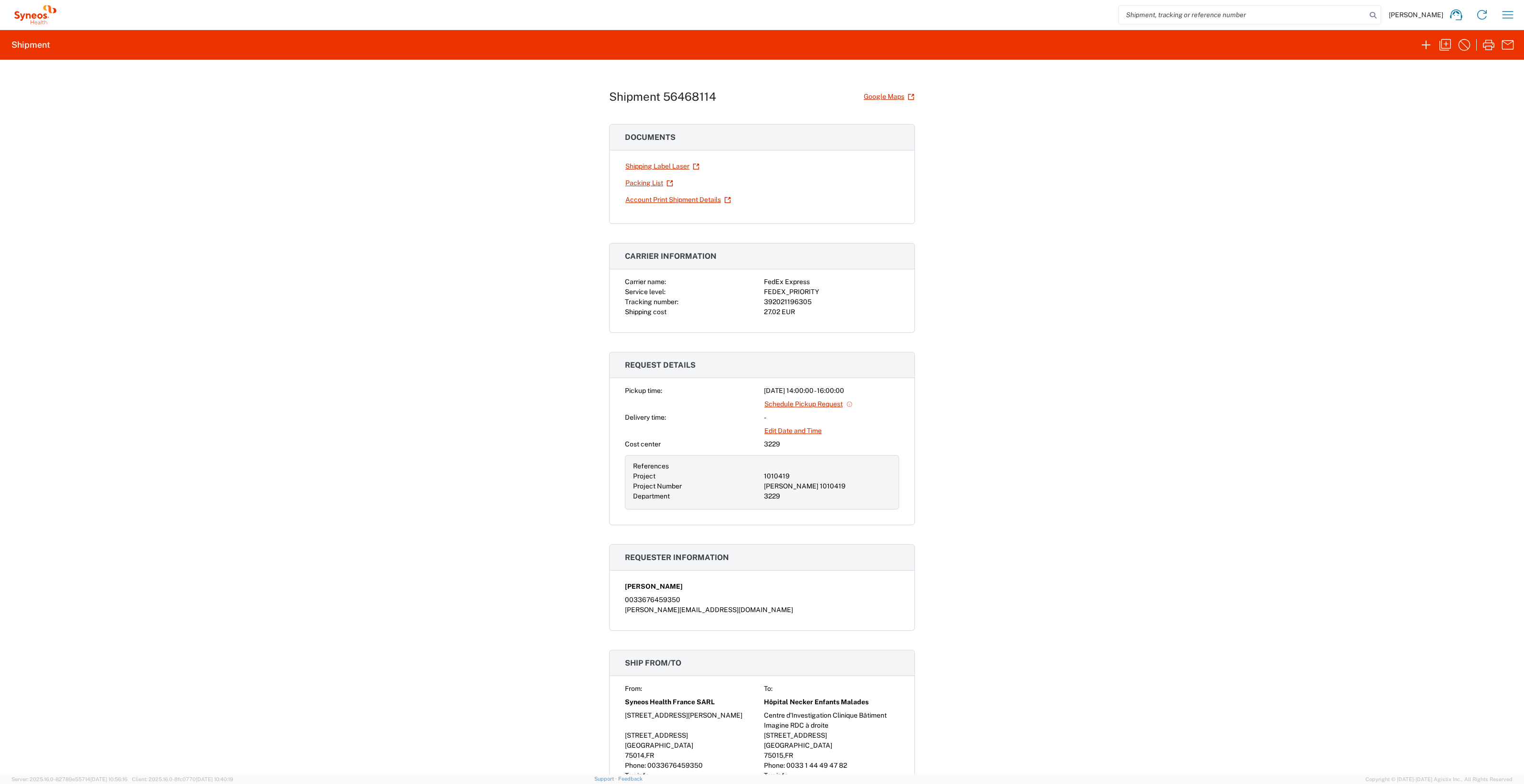
click at [1180, 195] on div "Shipment 56468114 Google Maps Documents Shipping Label Laser Packing List Accou…" at bounding box center [762, 417] width 1524 height 714
click at [1506, 17] on icon "button" at bounding box center [1508, 15] width 15 height 15
click at [1465, 100] on link "Desktop shipment request" at bounding box center [1458, 102] width 114 height 19
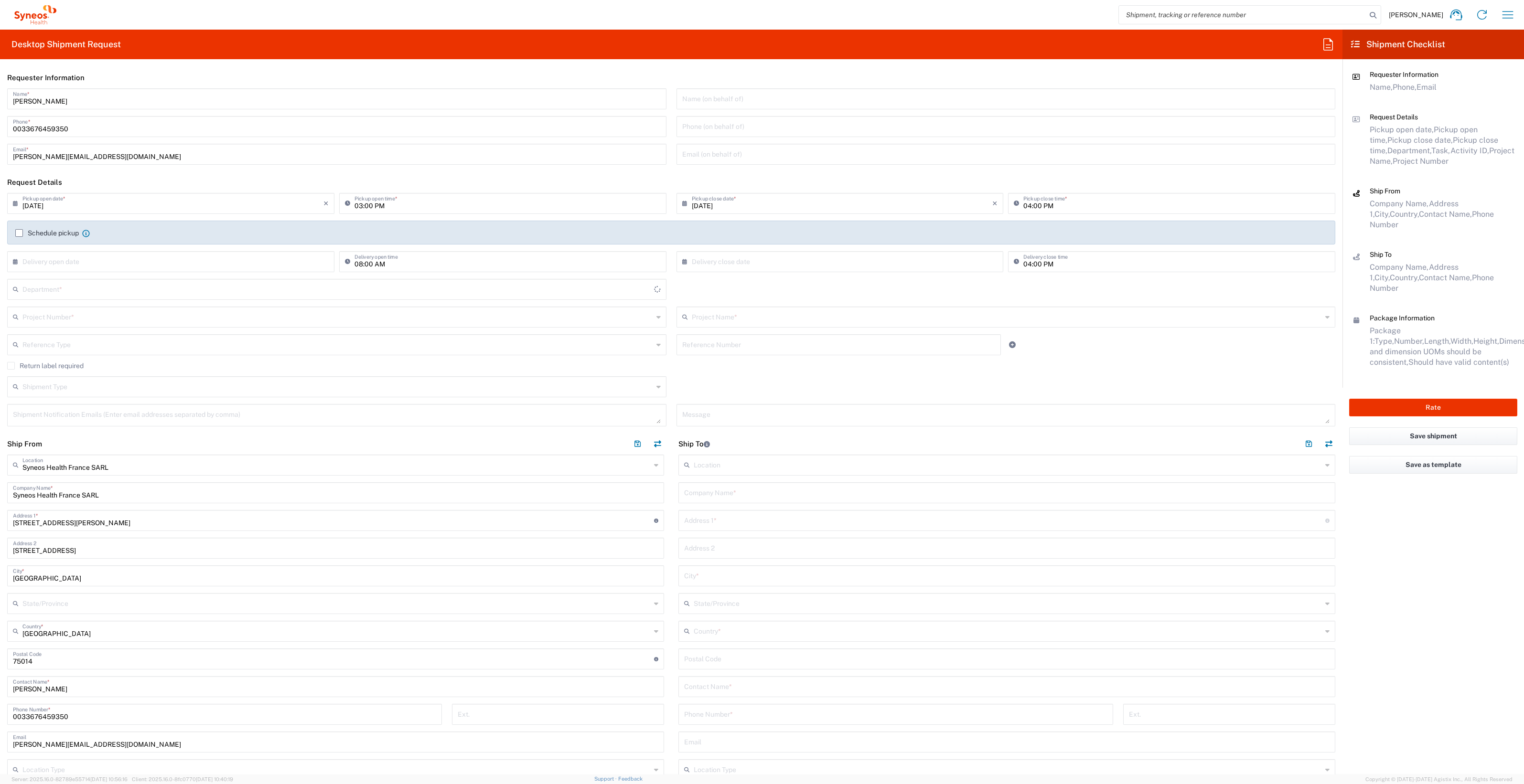
type input "3229"
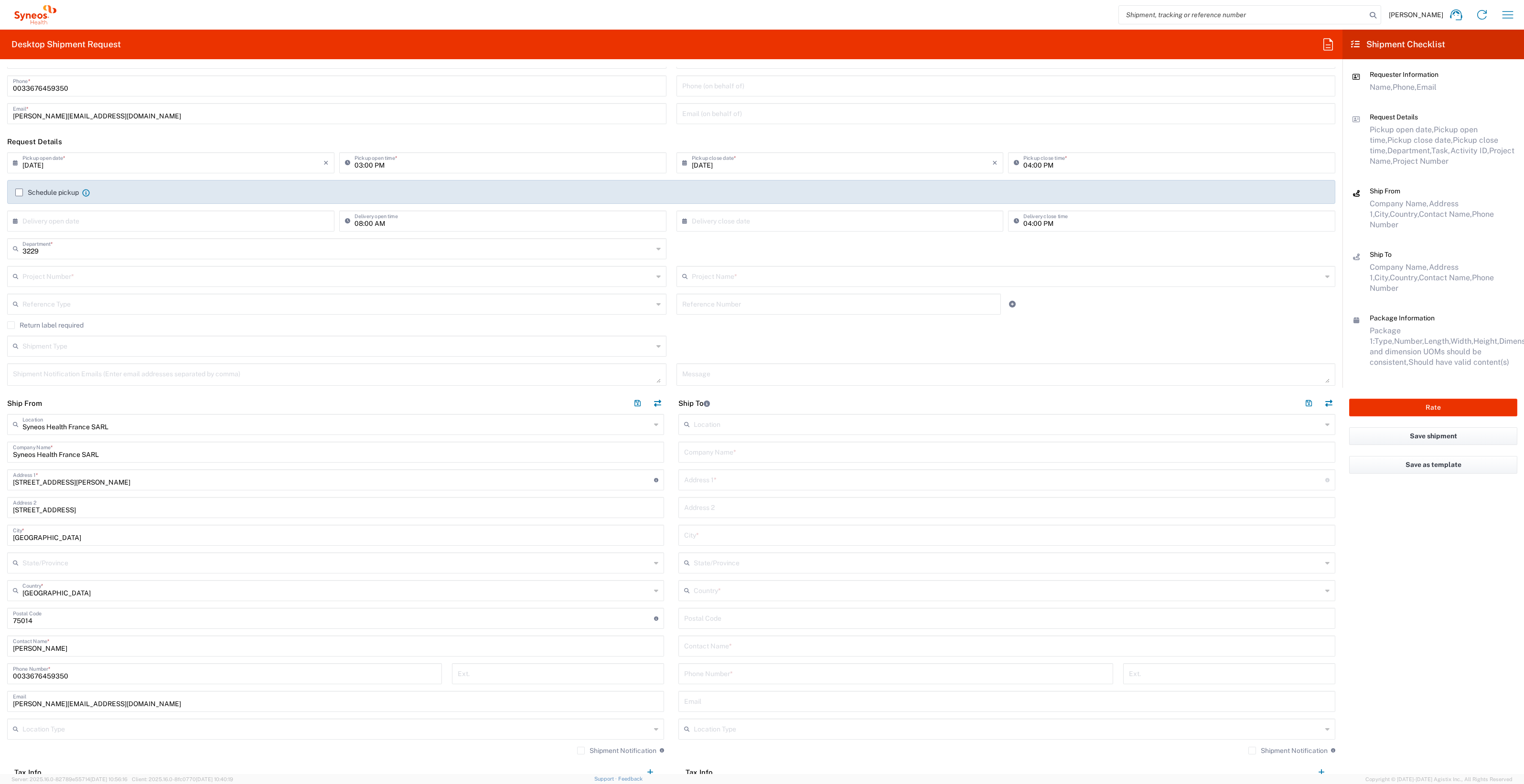
scroll to position [59, 0]
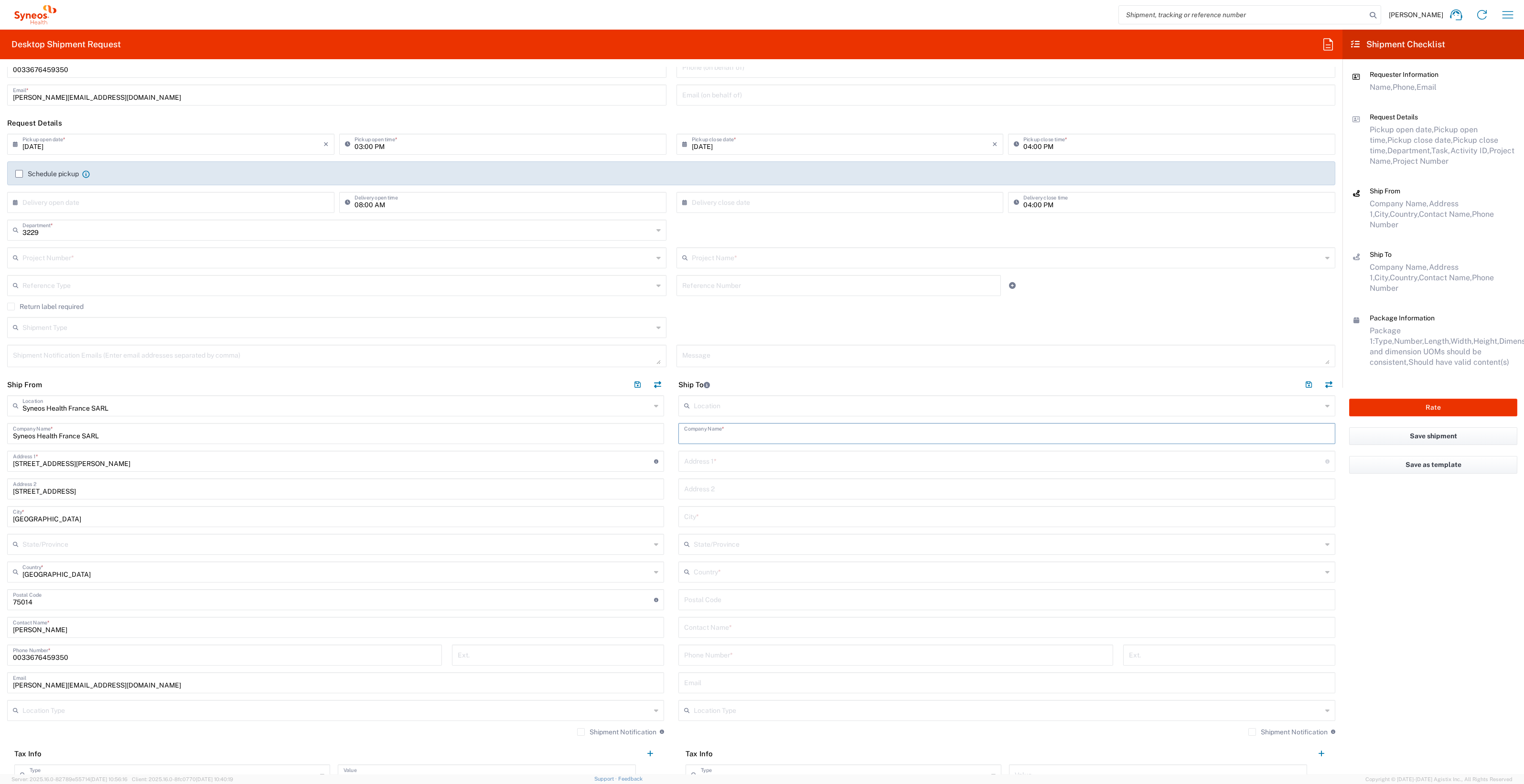
click at [719, 435] on input "text" at bounding box center [1006, 433] width 645 height 17
paste input "Centre d’investigation Clinique CIC-1407 / Escale"
click at [834, 429] on input "Centre d’investigation Clinique CIC-1407 / Escale" at bounding box center [1006, 433] width 645 height 17
paste input "Hospices Cilvils [PERSON_NAME]"
click at [839, 434] on input "Centre d’investigation Clinique CIC-[STREET_ADDRESS][PERSON_NAME]" at bounding box center [1006, 433] width 645 height 17
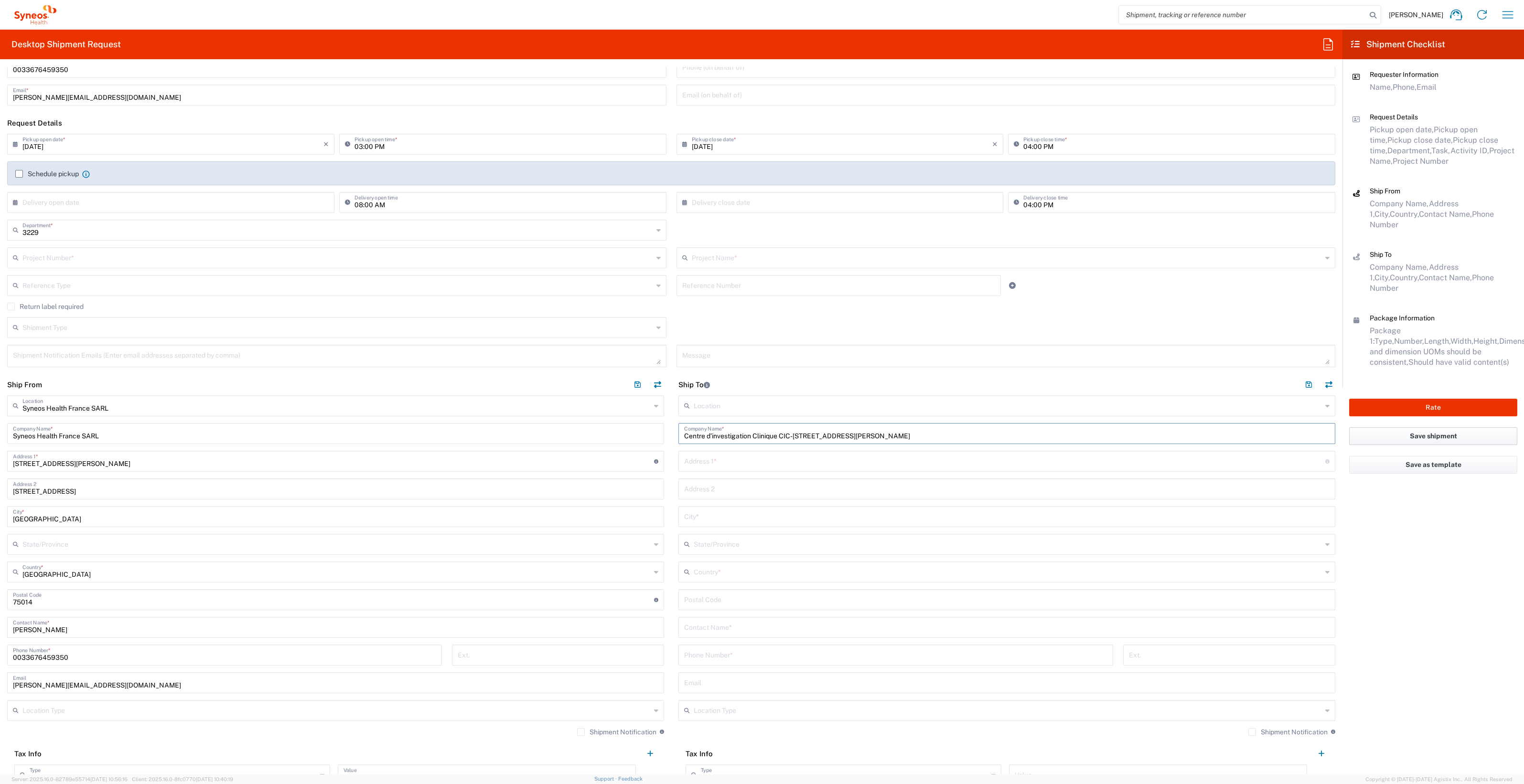
type input "Centre d’investigation Clinique CIC-[STREET_ADDRESS][PERSON_NAME]"
click at [689, 454] on input "text" at bounding box center [1005, 461] width 641 height 17
paste input "Groupement Hospitalier Est"
type input "Groupement Hospitalier Est"
click at [699, 490] on input "text" at bounding box center [1006, 488] width 645 height 17
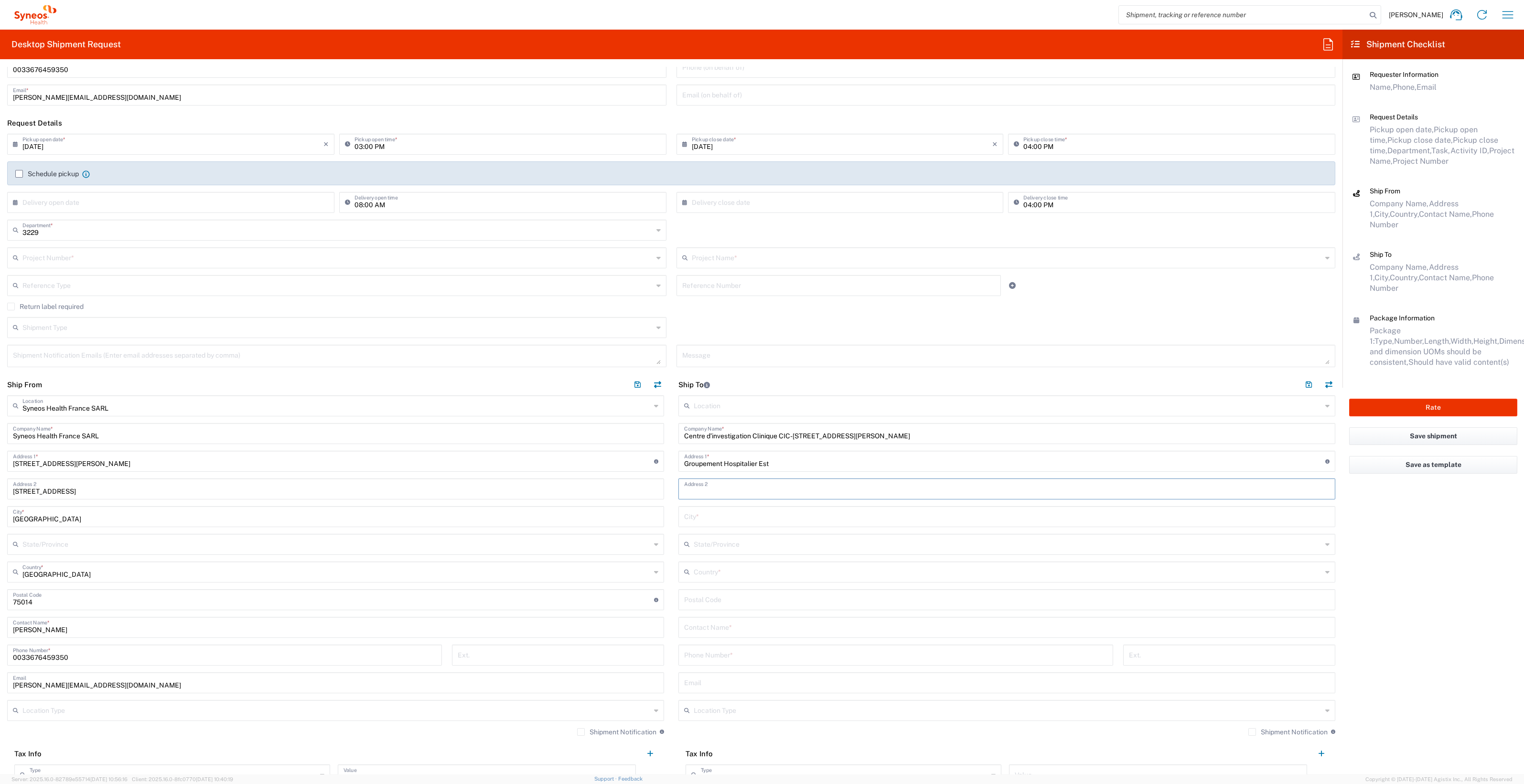
paste input "59 BVD Pinel"
type input "59 BVD Pinel"
click at [691, 519] on input "text" at bounding box center [1006, 516] width 645 height 17
click at [731, 517] on input "text" at bounding box center [1006, 516] width 645 height 17
paste input "Bron cedex"
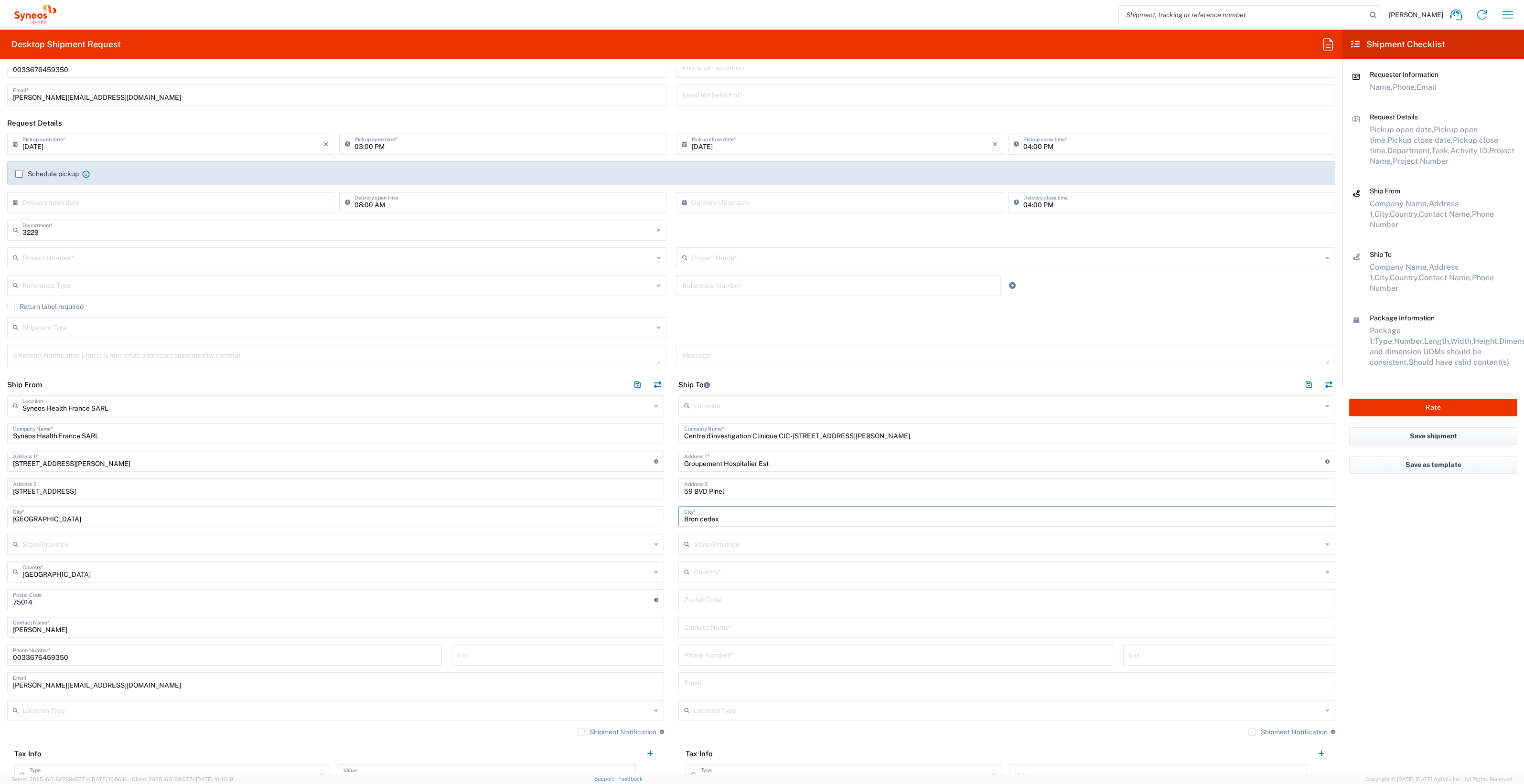
type input "Bron cedex"
click at [694, 571] on input "text" at bounding box center [1008, 571] width 628 height 17
type input "[GEOGRAPHIC_DATA]"
click at [702, 594] on span "[GEOGRAPHIC_DATA]" at bounding box center [999, 591] width 650 height 15
click at [702, 600] on input "undefined" at bounding box center [1005, 599] width 641 height 17
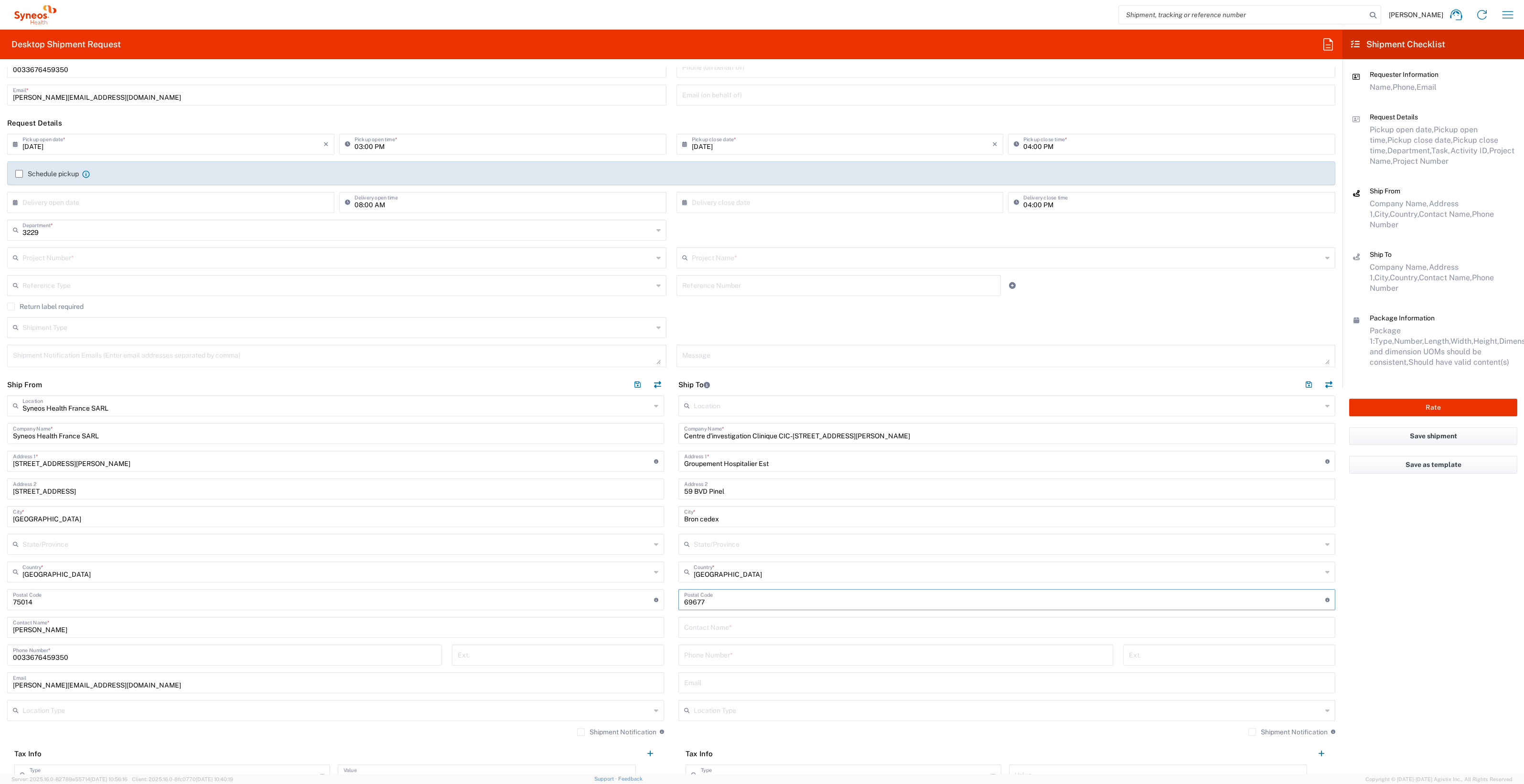
type input "69677"
click at [741, 628] on input "text" at bounding box center [1006, 627] width 645 height 17
click at [690, 621] on input "text" at bounding box center [1006, 627] width 645 height 17
paste input "[PERSON_NAME]"
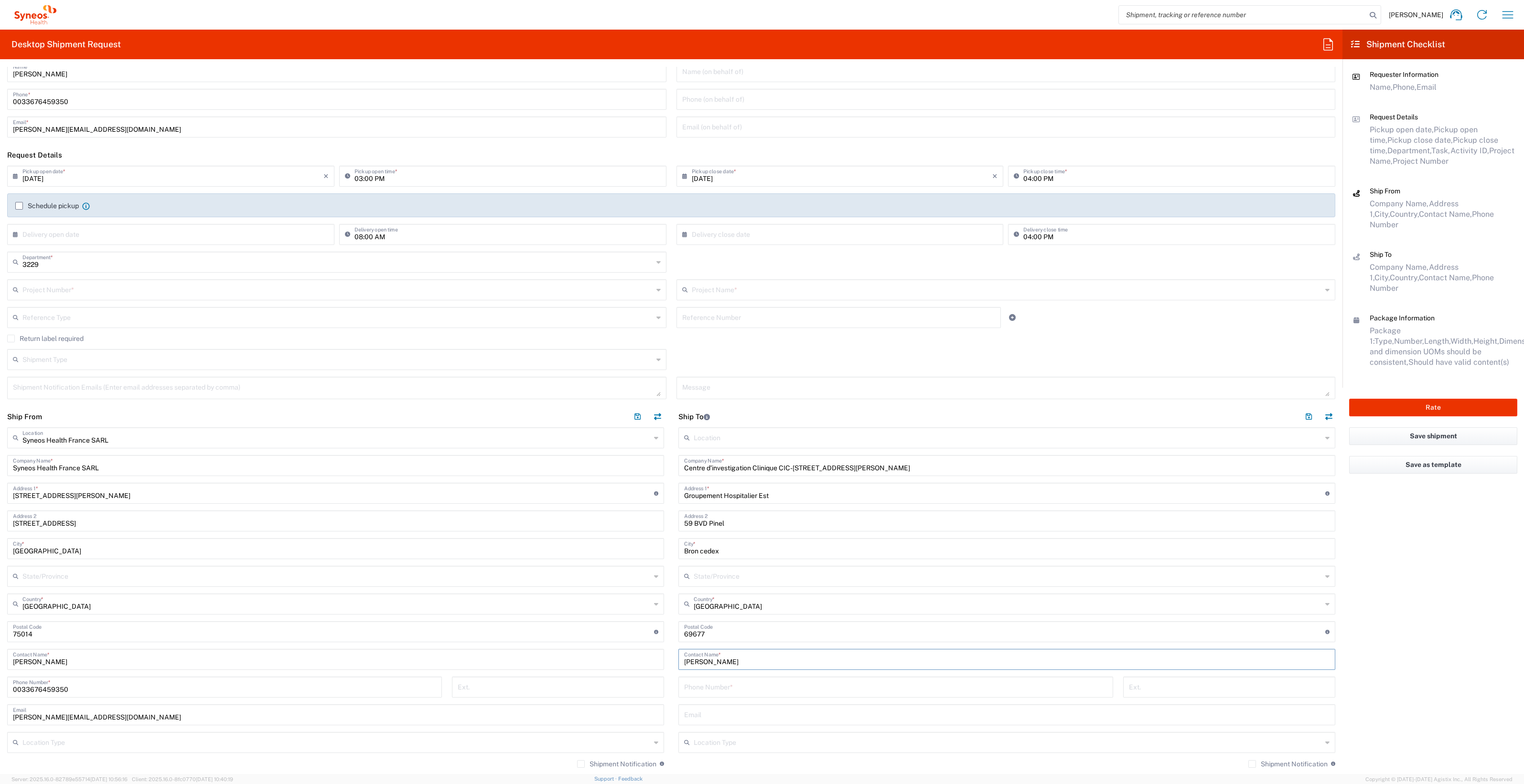
scroll to position [0, 0]
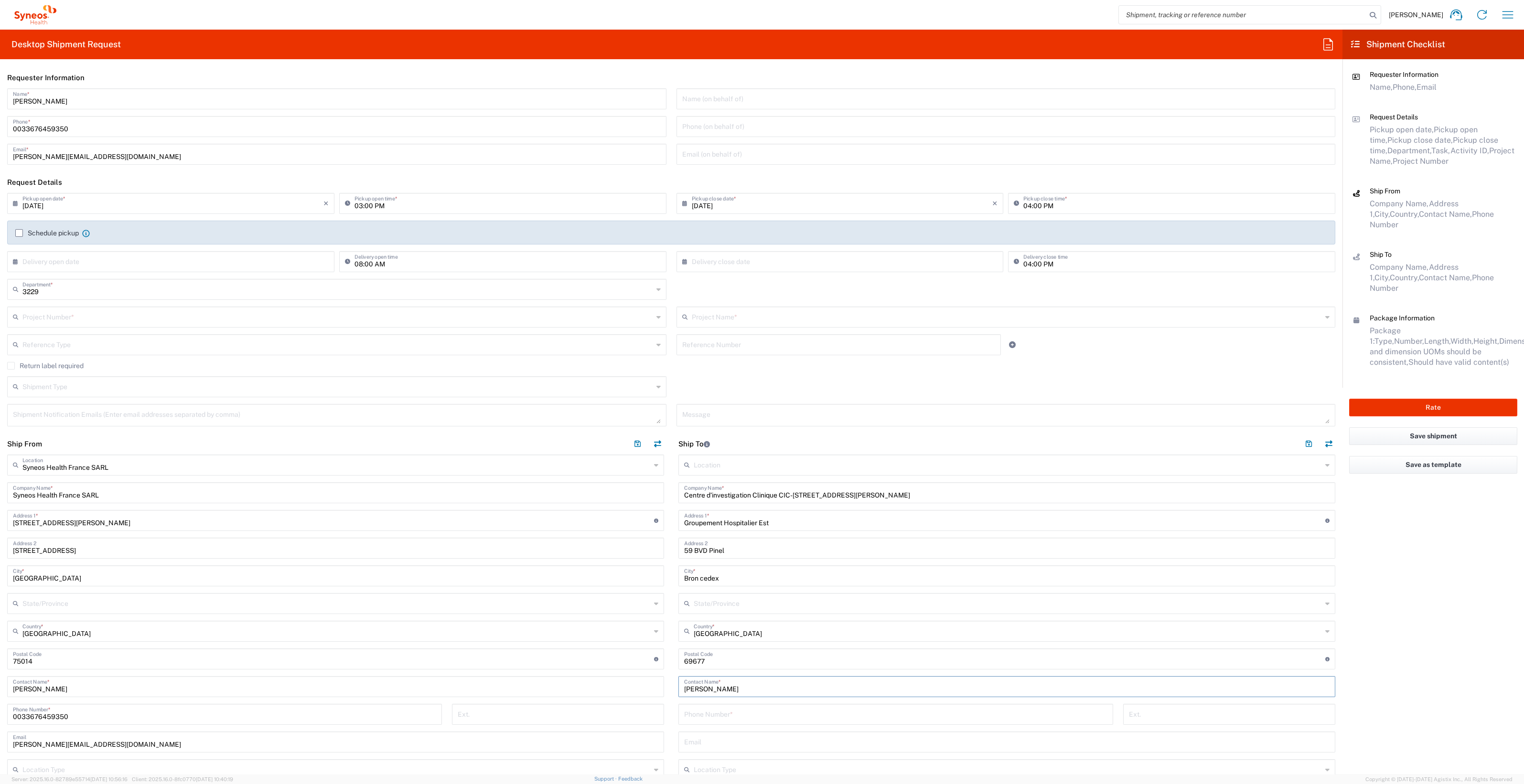
type input "[PERSON_NAME]"
click at [62, 320] on input "text" at bounding box center [338, 316] width 631 height 17
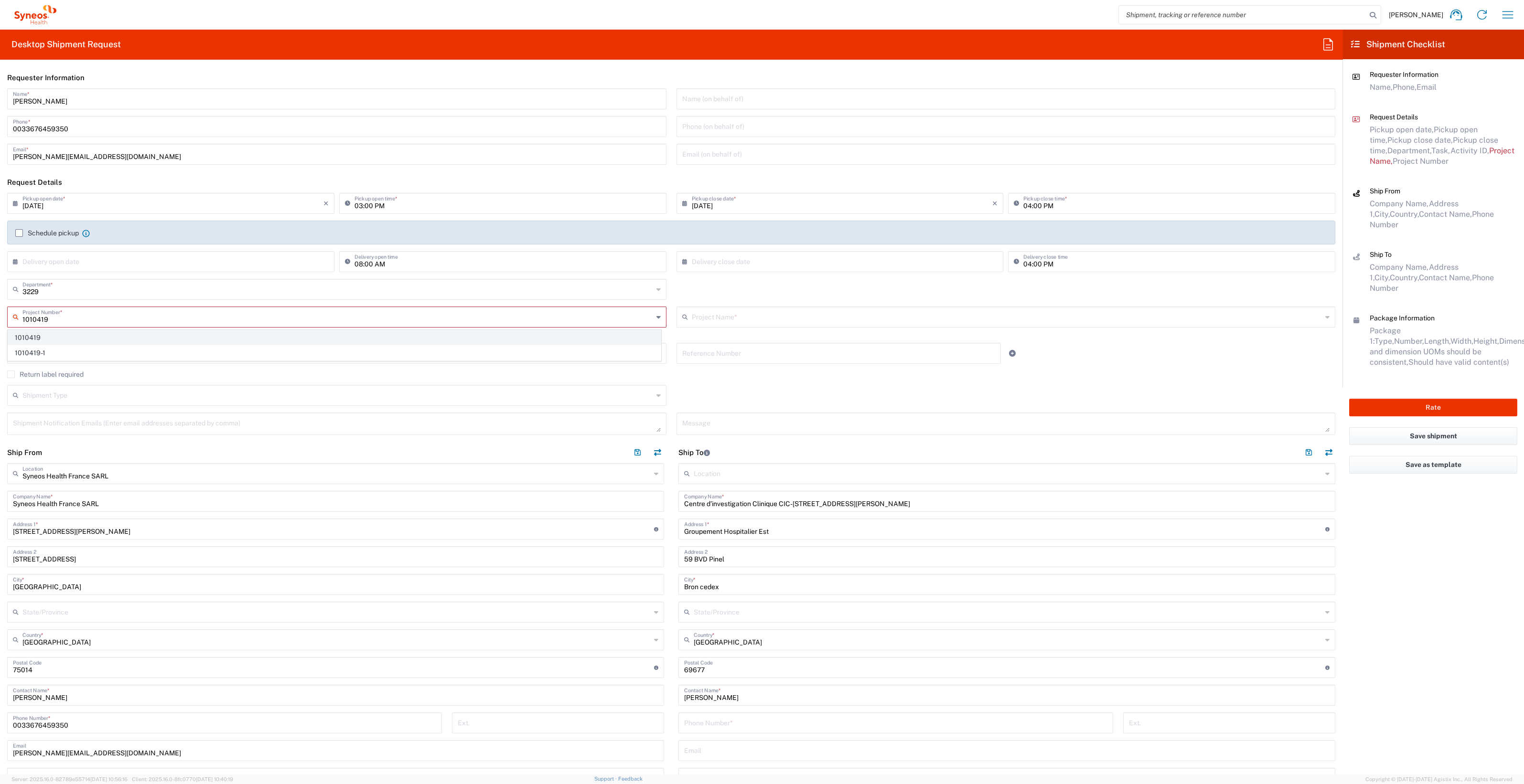
type input "1010419"
click at [65, 341] on span "1010419" at bounding box center [334, 338] width 653 height 15
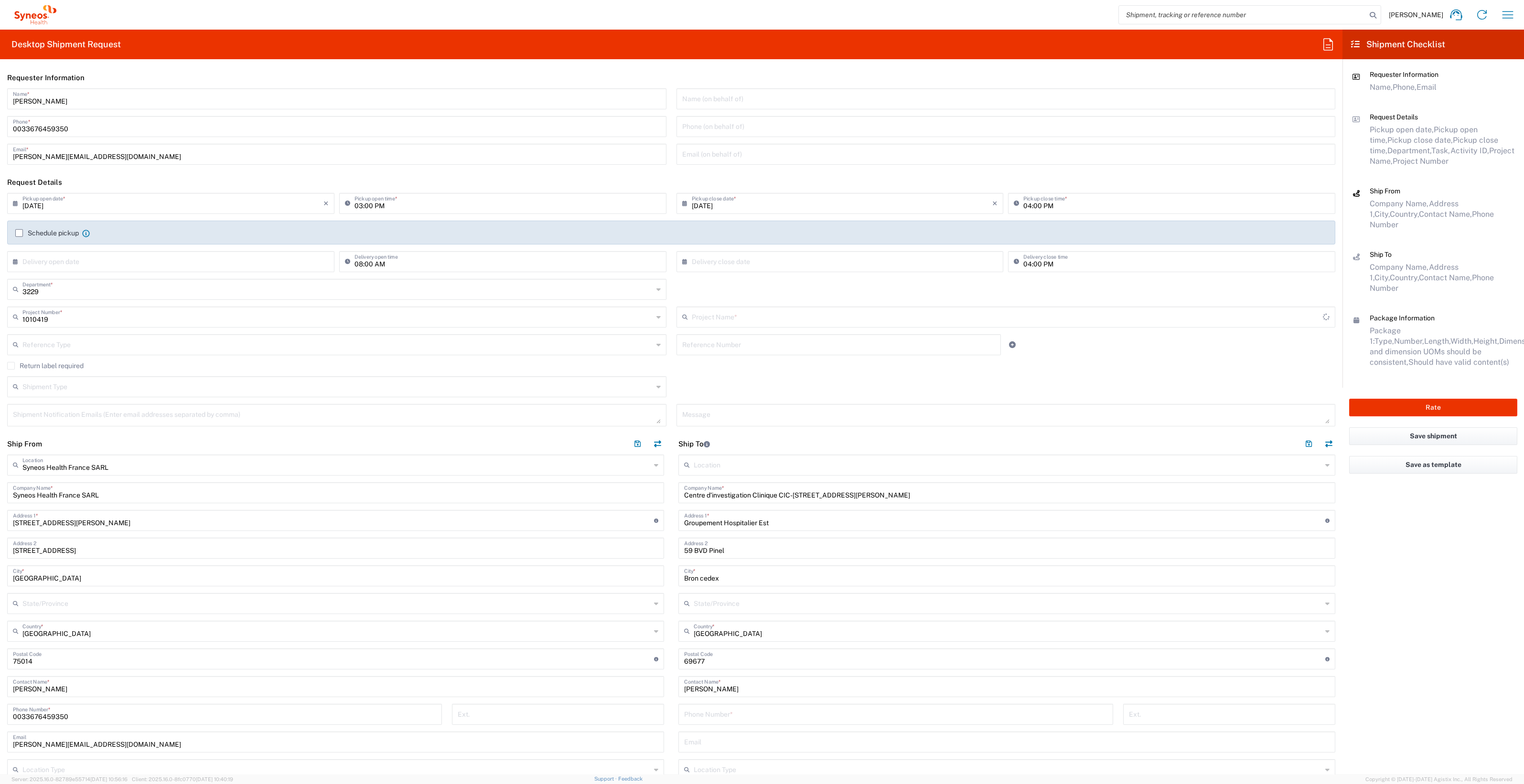
type input "[PERSON_NAME] 1010419"
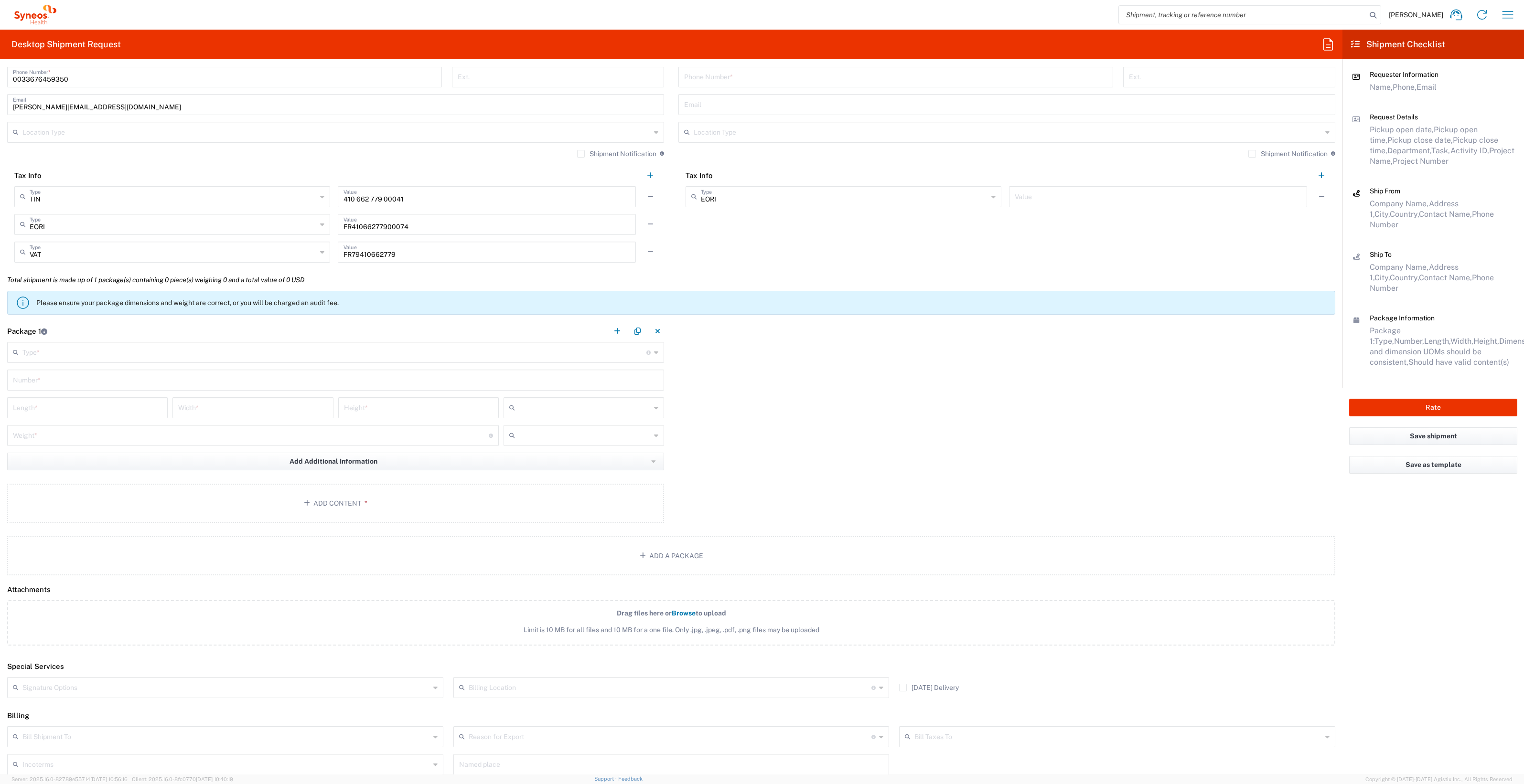
scroll to position [656, 0]
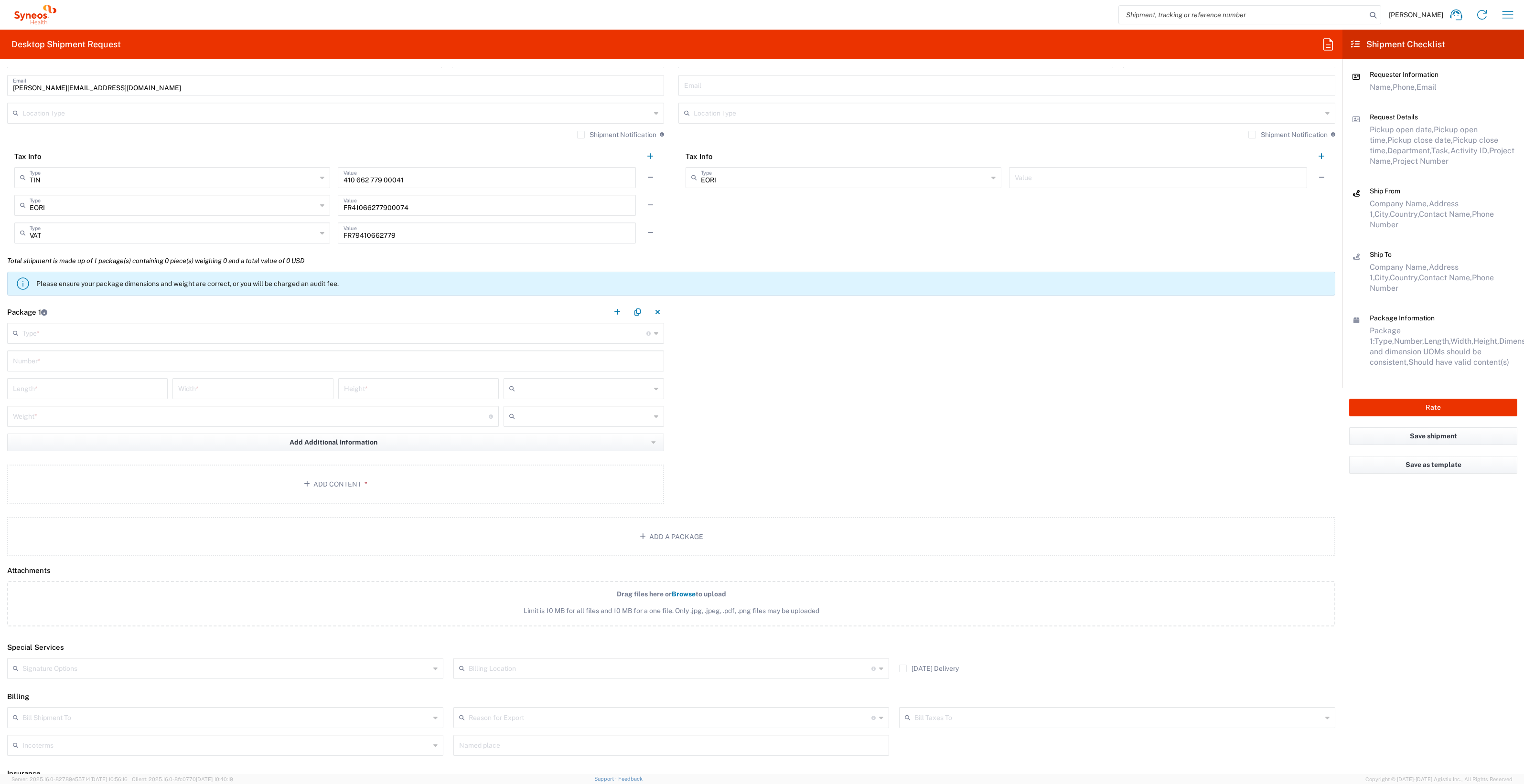
click at [335, 329] on input "text" at bounding box center [334, 332] width 624 height 17
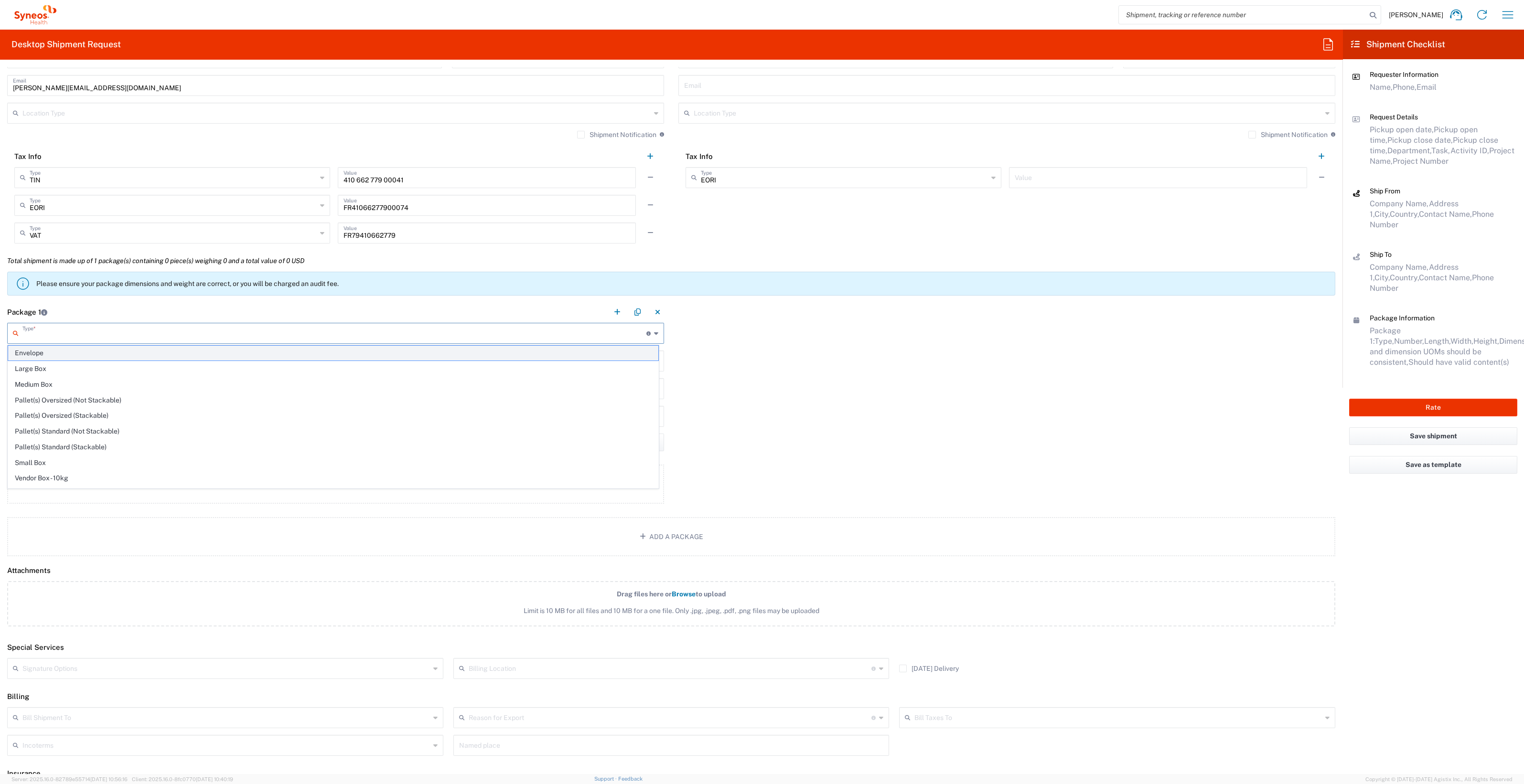
click at [227, 353] on span "Envelope" at bounding box center [333, 353] width 650 height 15
type input "Envelope"
type input "1"
type input "9.5"
type input "12.5"
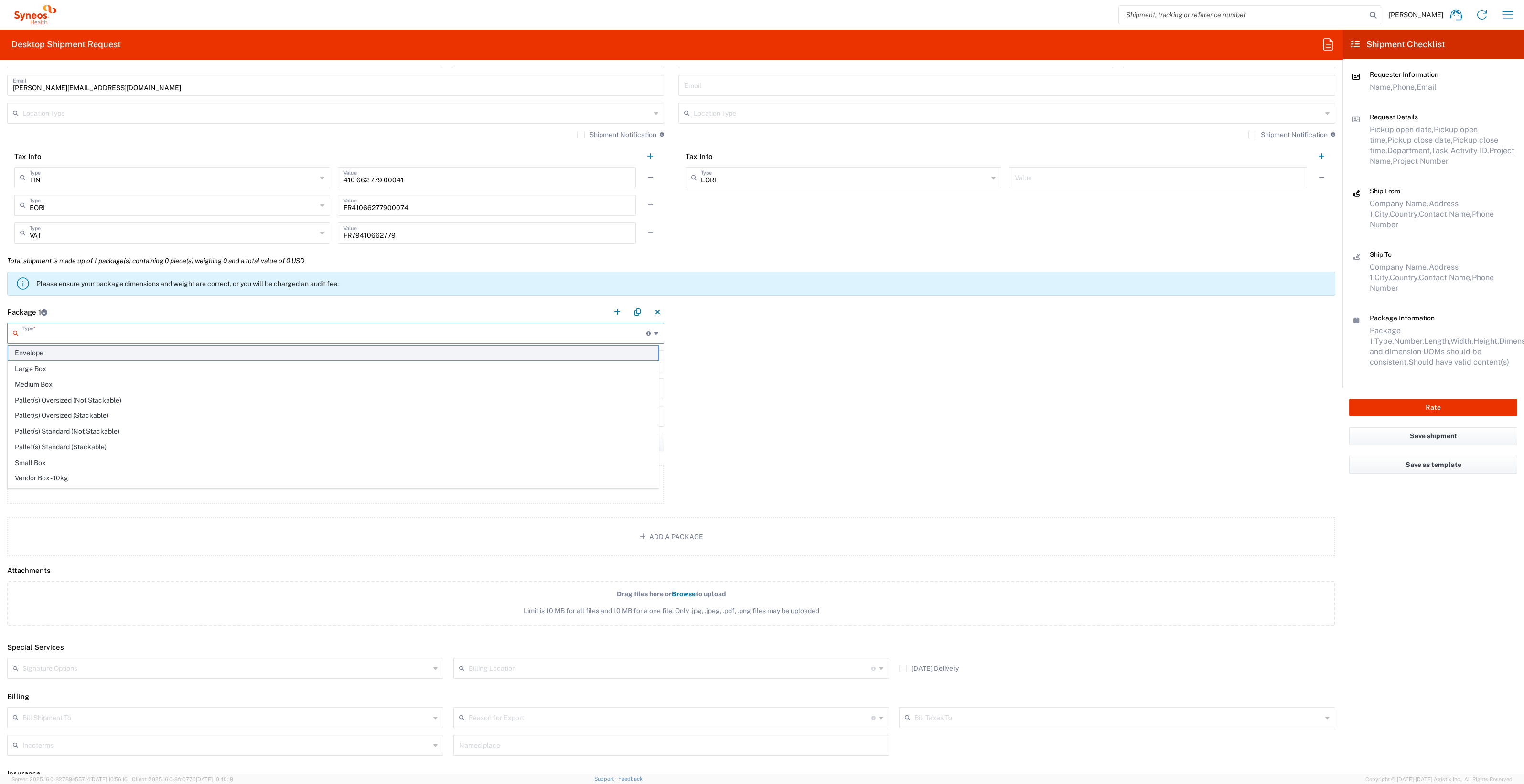
type input "0.25"
type input "in"
type input "0.45"
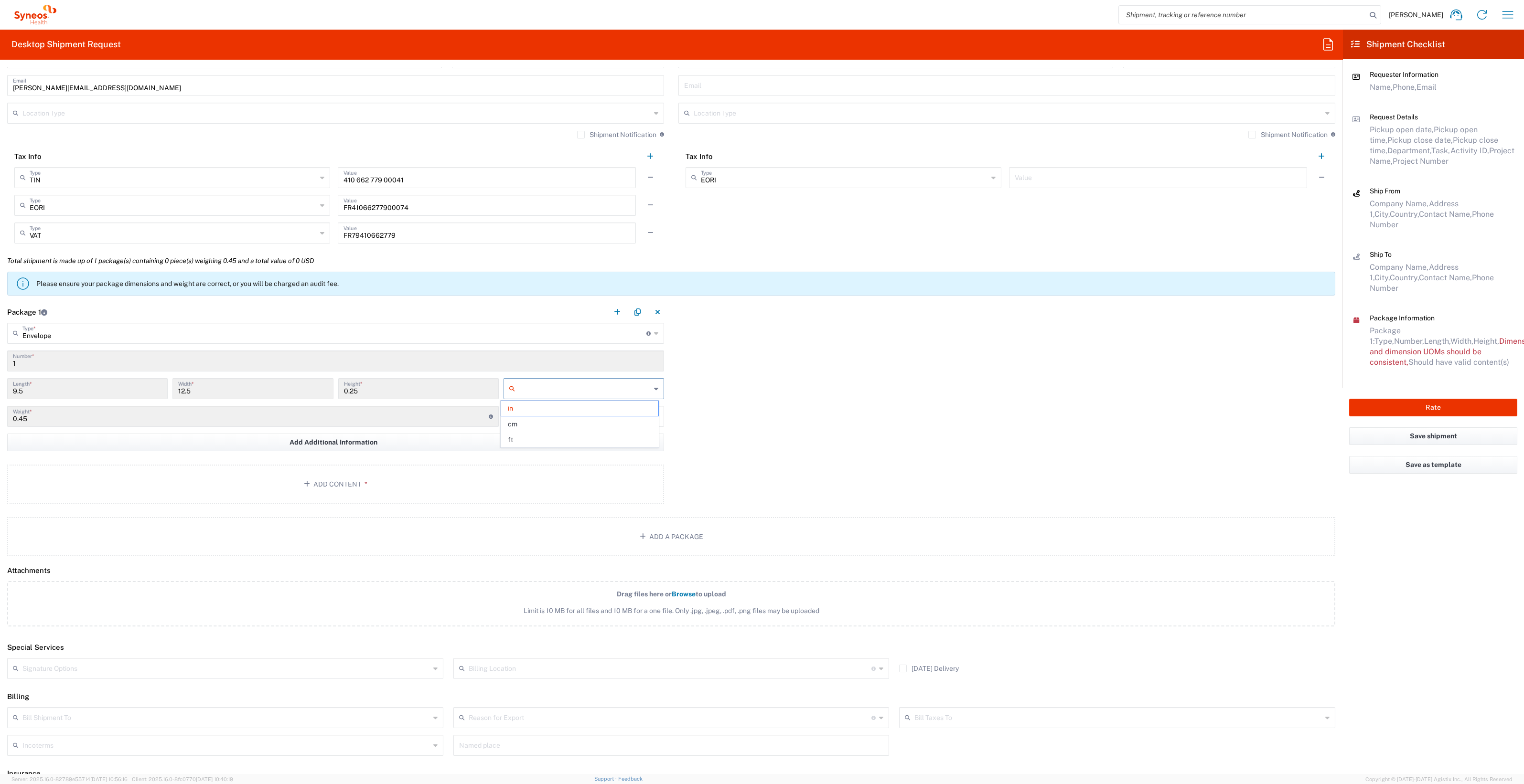
click at [524, 388] on input "text" at bounding box center [585, 388] width 132 height 15
click at [522, 422] on span "cm" at bounding box center [580, 424] width 157 height 15
type input "24.13"
type input "31.75"
type input "0.64"
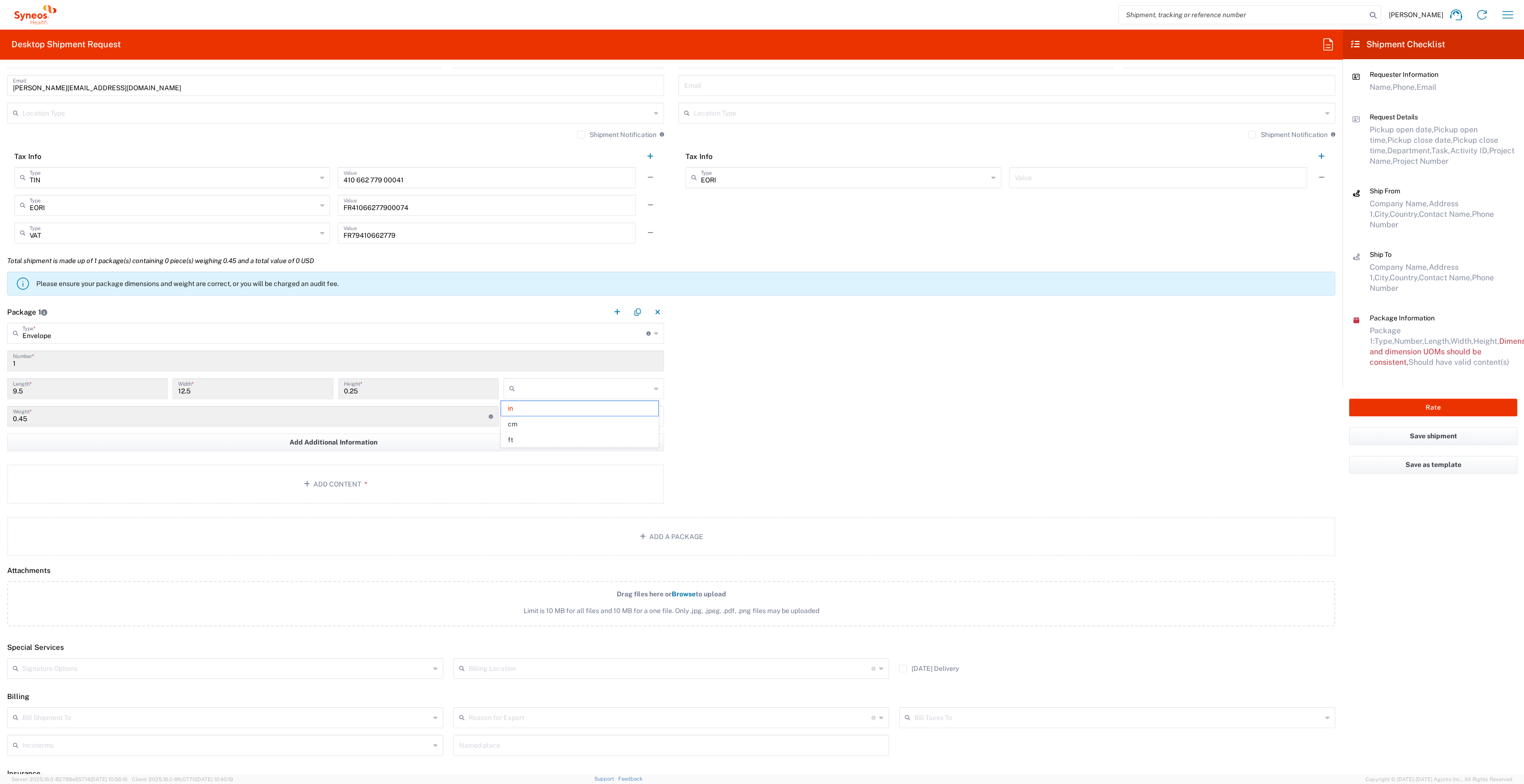
type input "cm"
click at [521, 416] on input "text" at bounding box center [585, 416] width 132 height 15
click at [520, 432] on span "kgs" at bounding box center [580, 436] width 157 height 15
type input "kgs"
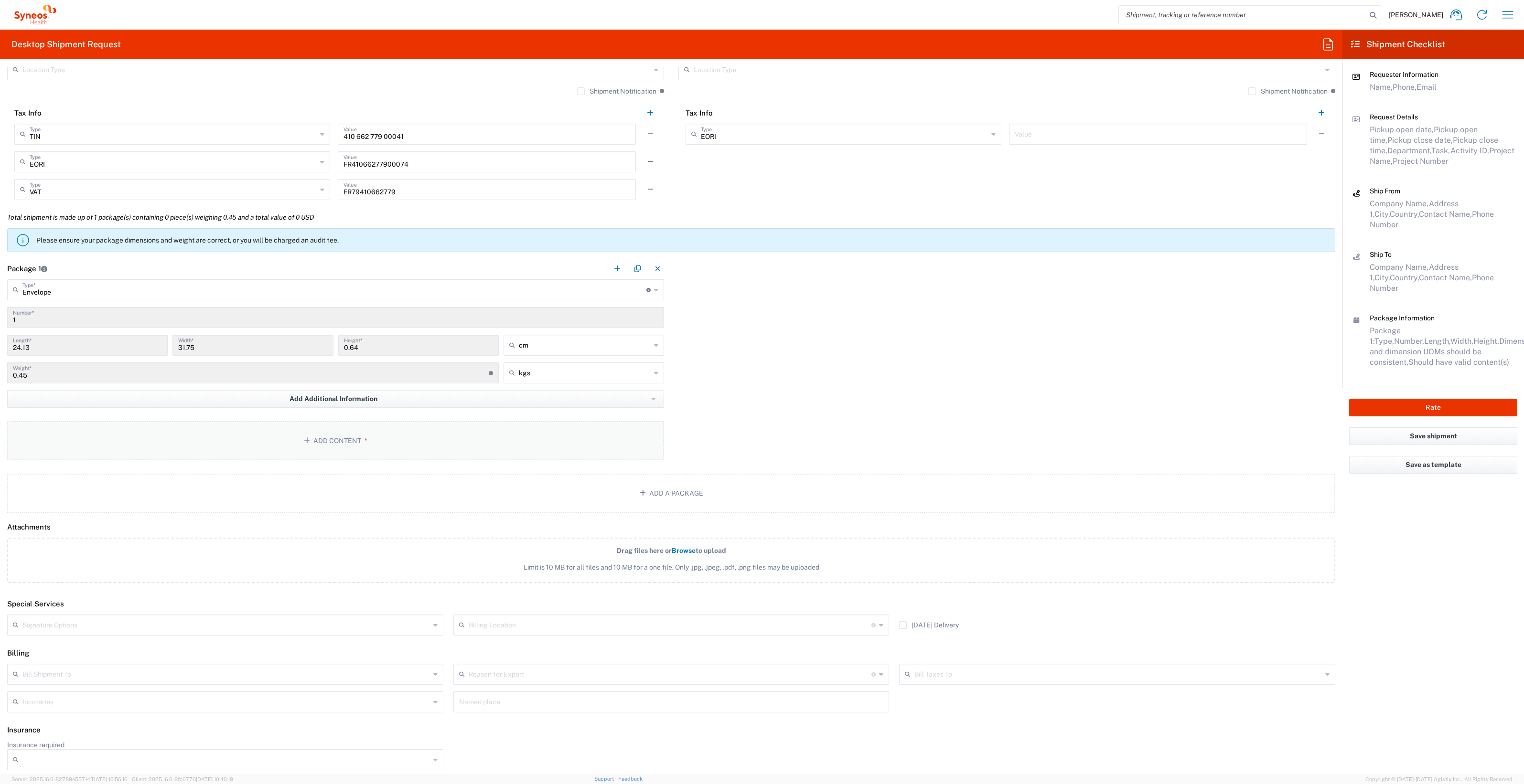
click at [338, 437] on button "Add Content *" at bounding box center [335, 440] width 657 height 39
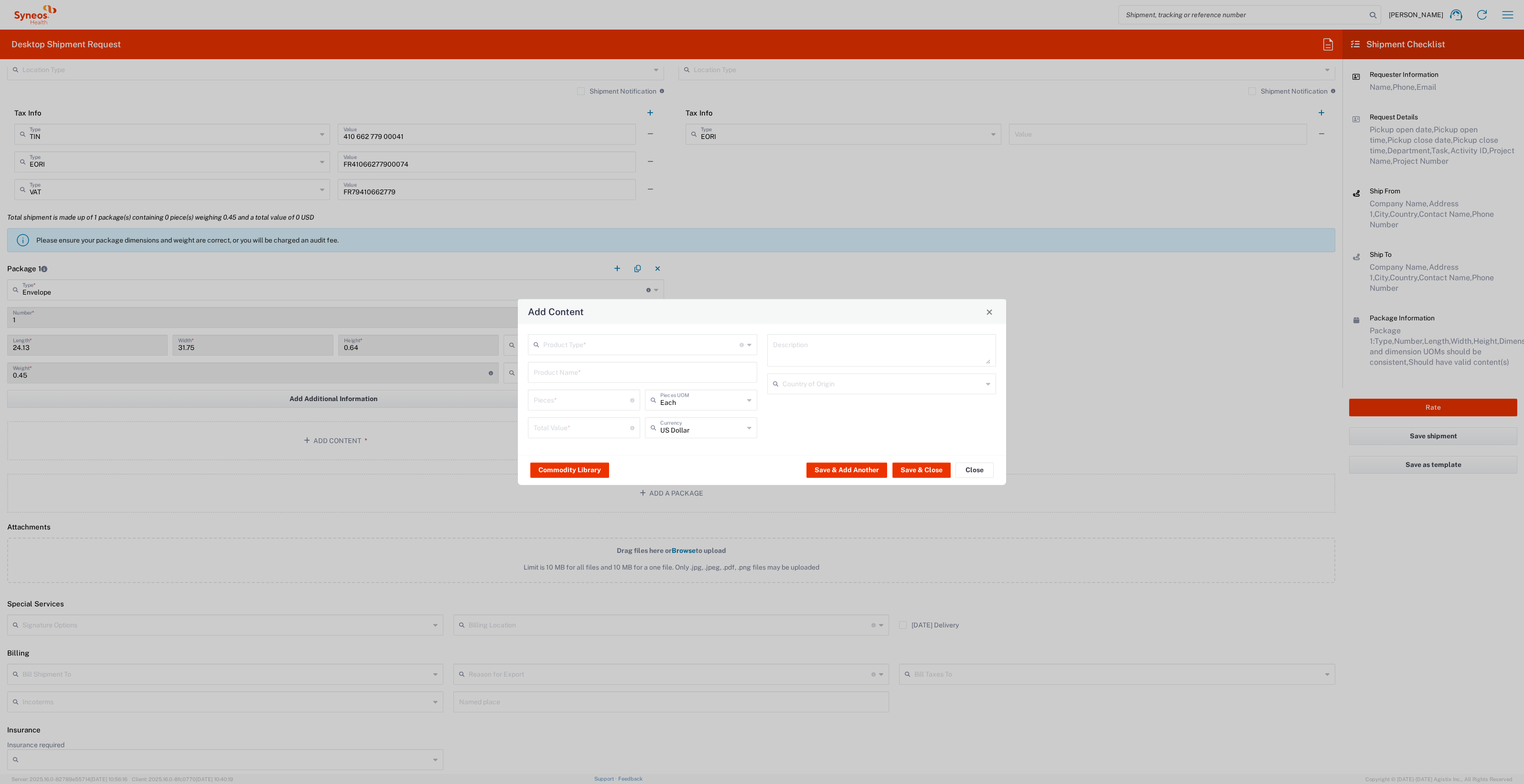
click at [672, 339] on input "text" at bounding box center [641, 344] width 196 height 17
click at [642, 362] on span "Documents" at bounding box center [642, 365] width 227 height 15
type input "Documents"
type input "1"
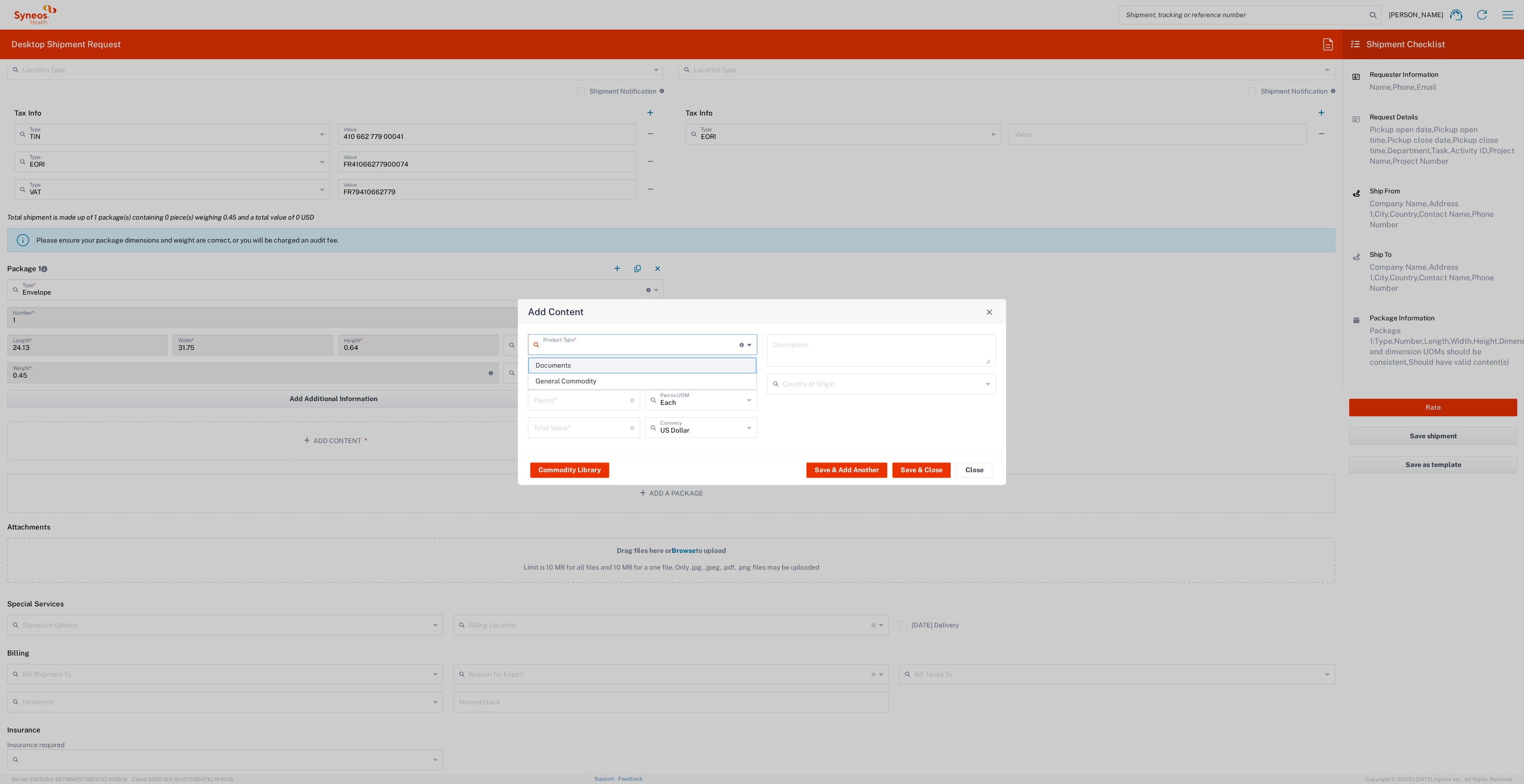
type input "1"
click at [834, 344] on textarea "Documents" at bounding box center [882, 350] width 218 height 27
type textarea "Documents Jewelfish"
click at [924, 474] on button "Save & Close" at bounding box center [921, 470] width 59 height 15
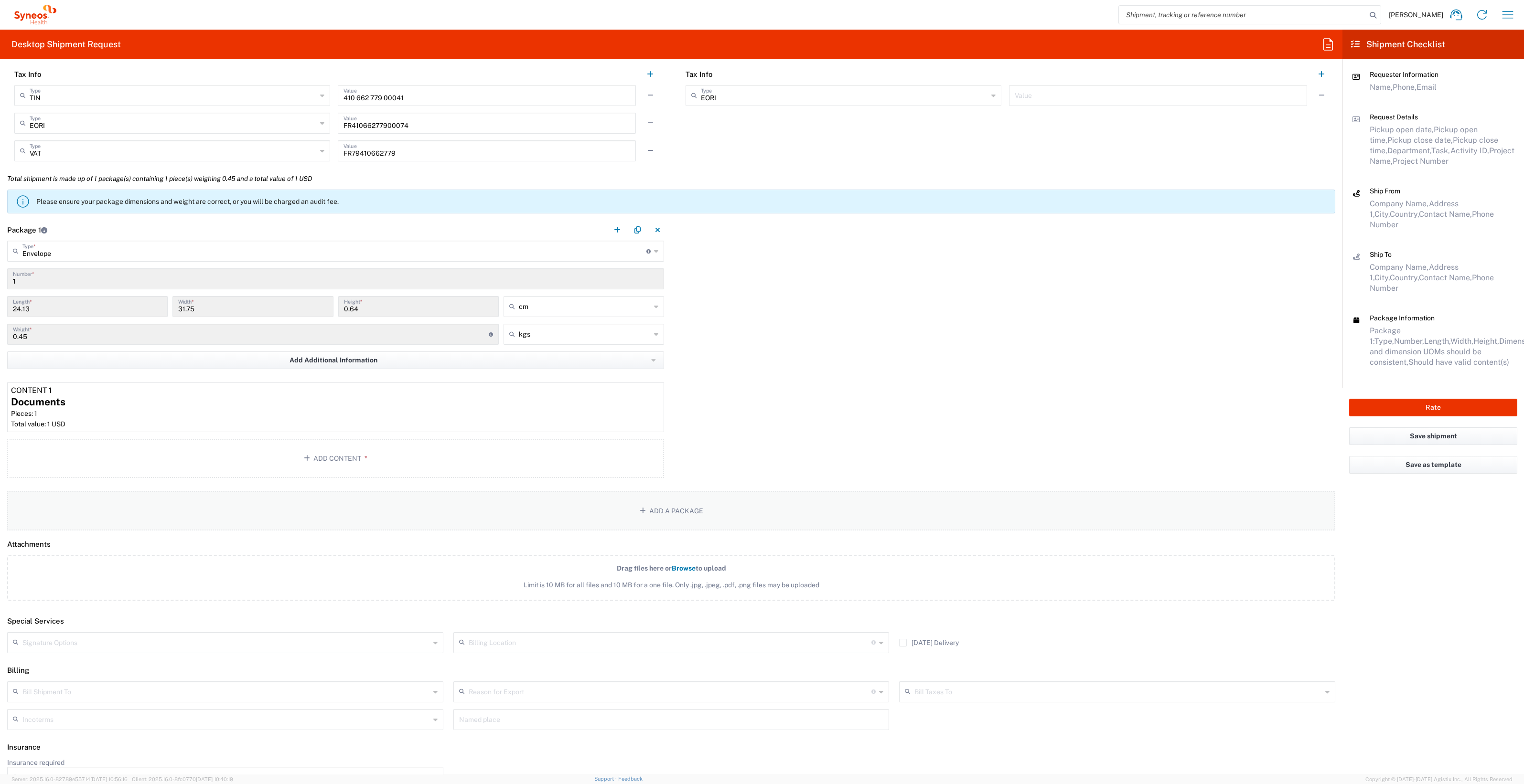
scroll to position [756, 0]
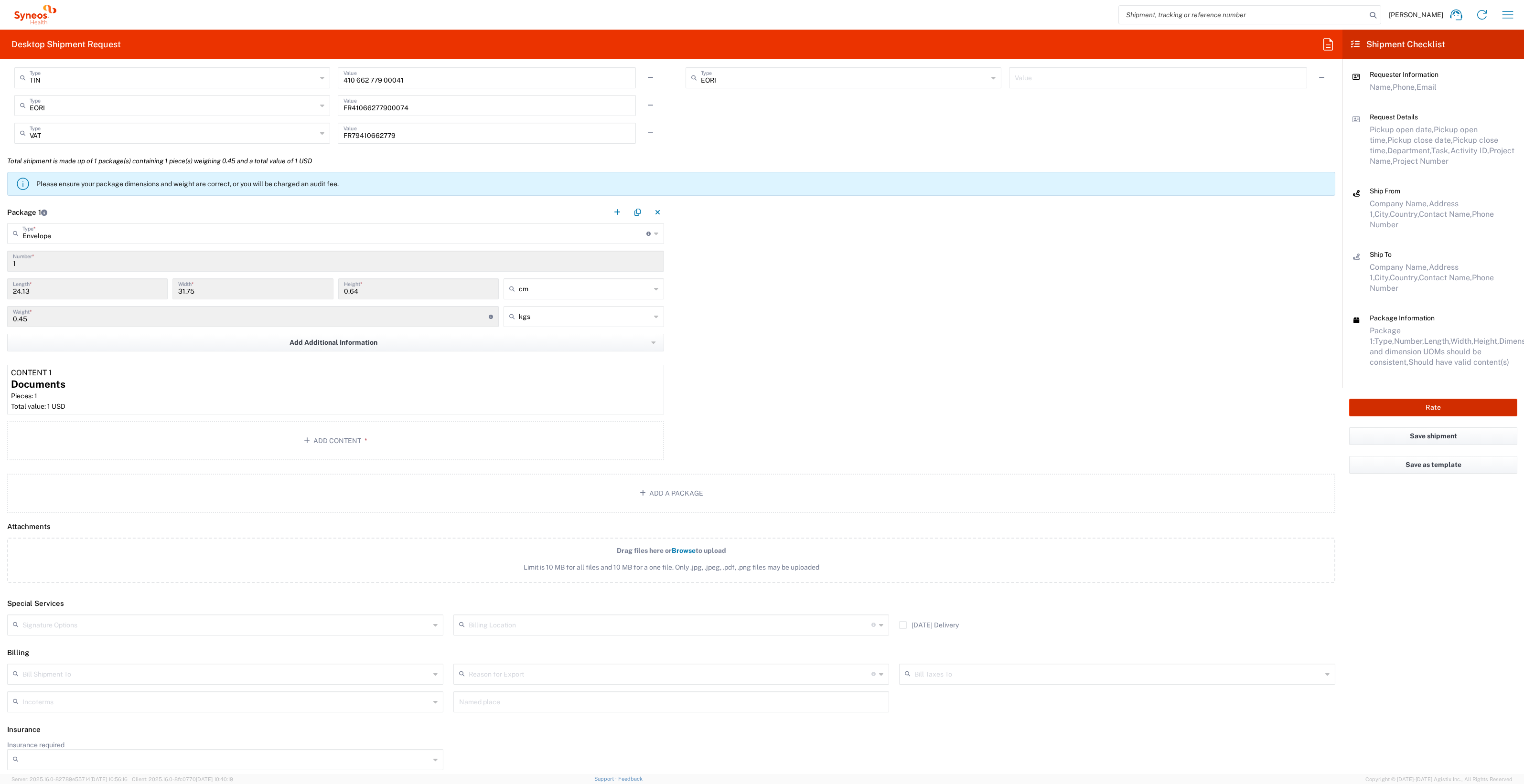
click at [1417, 399] on button "Rate" at bounding box center [1433, 407] width 168 height 18
type input "1010419"
click at [1438, 399] on button "Rate" at bounding box center [1433, 407] width 168 height 18
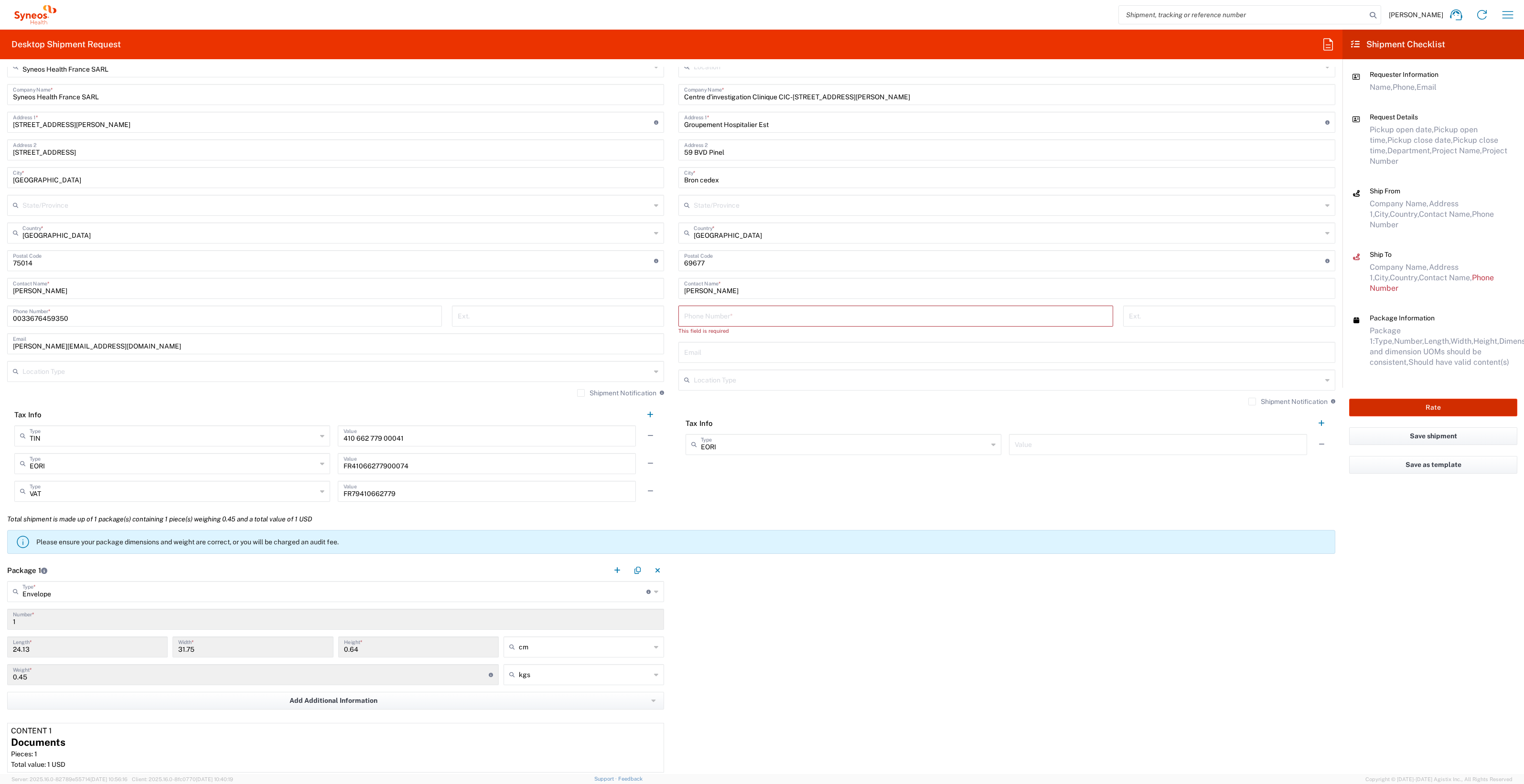
scroll to position [219, 0]
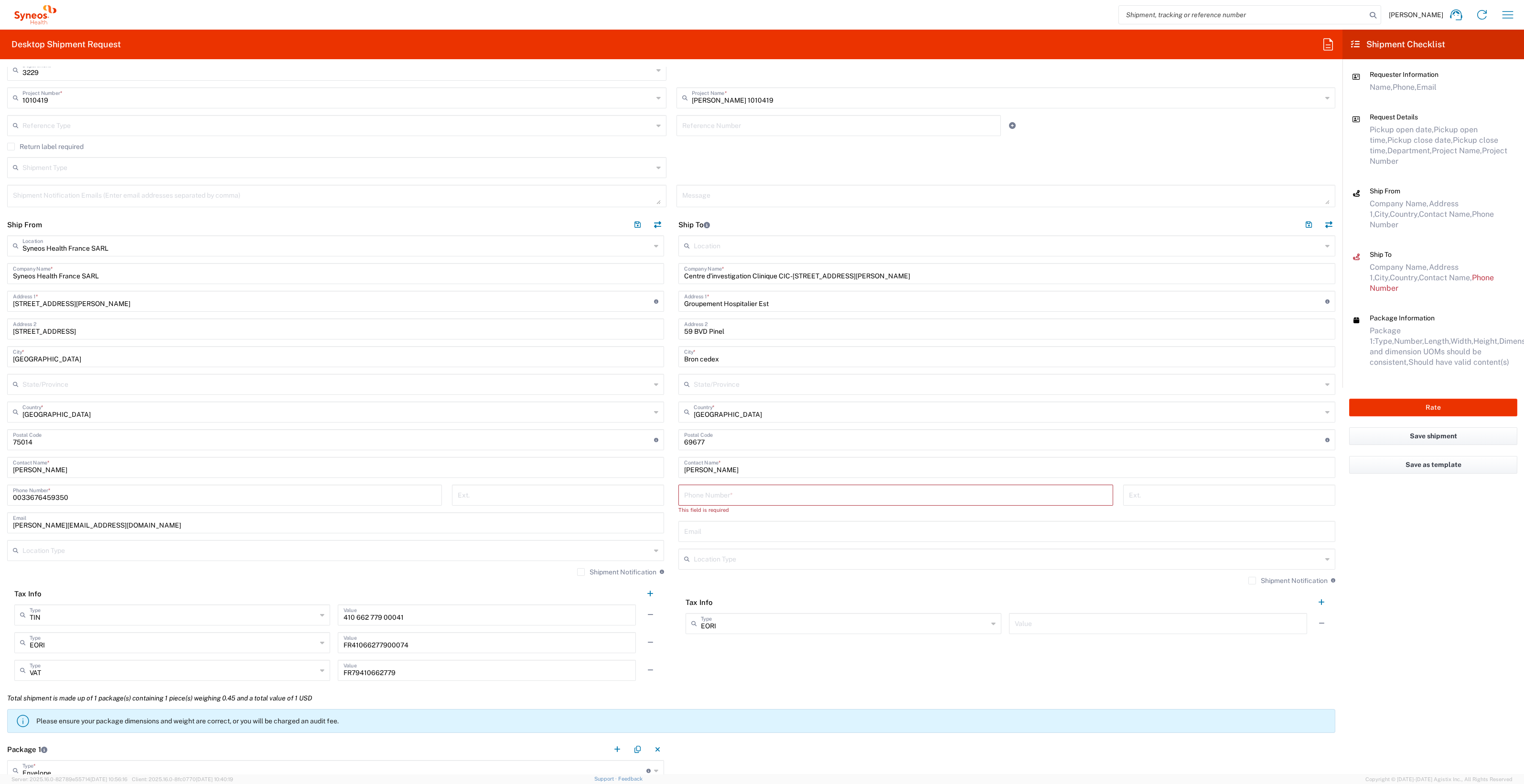
click at [705, 495] on input "tel" at bounding box center [895, 494] width 423 height 17
click at [716, 494] on input "tel" at bounding box center [895, 494] width 423 height 17
paste input "[PHONE_NUMBER]"
type input "[PHONE_NUMBER]"
click at [696, 544] on input "text" at bounding box center [1006, 539] width 645 height 17
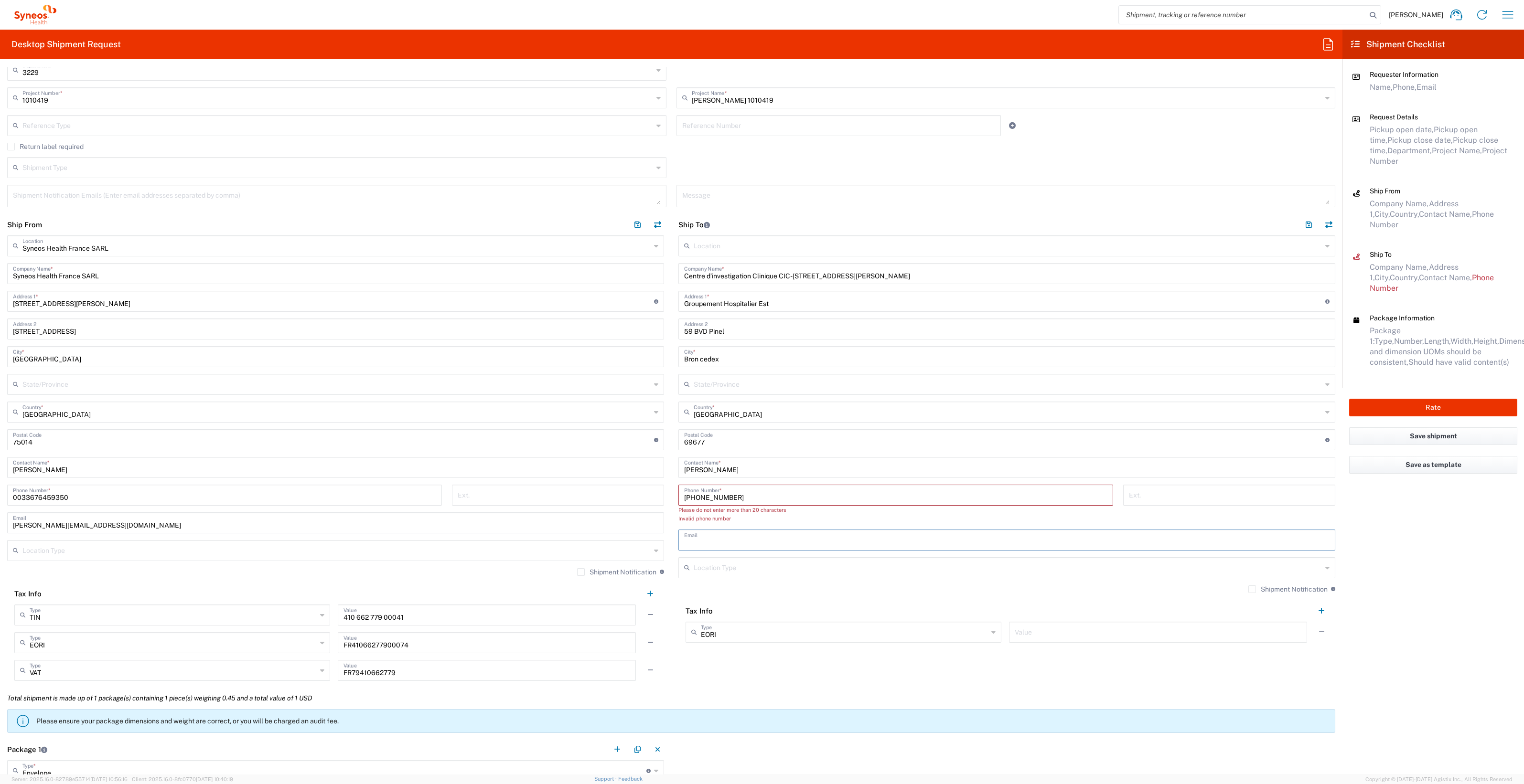
paste input "[EMAIL_ADDRESS][PERSON_NAME][DOMAIN_NAME]"
type input "[EMAIL_ADDRESS][PERSON_NAME][DOMAIN_NAME]"
click at [691, 497] on input "[PHONE_NUMBER]" at bounding box center [895, 494] width 423 height 17
click at [684, 495] on input "[PHONE_NUMBER]" at bounding box center [895, 494] width 423 height 17
click at [712, 494] on input "0033 4 [TECHNICAL_ID]" at bounding box center [895, 494] width 423 height 17
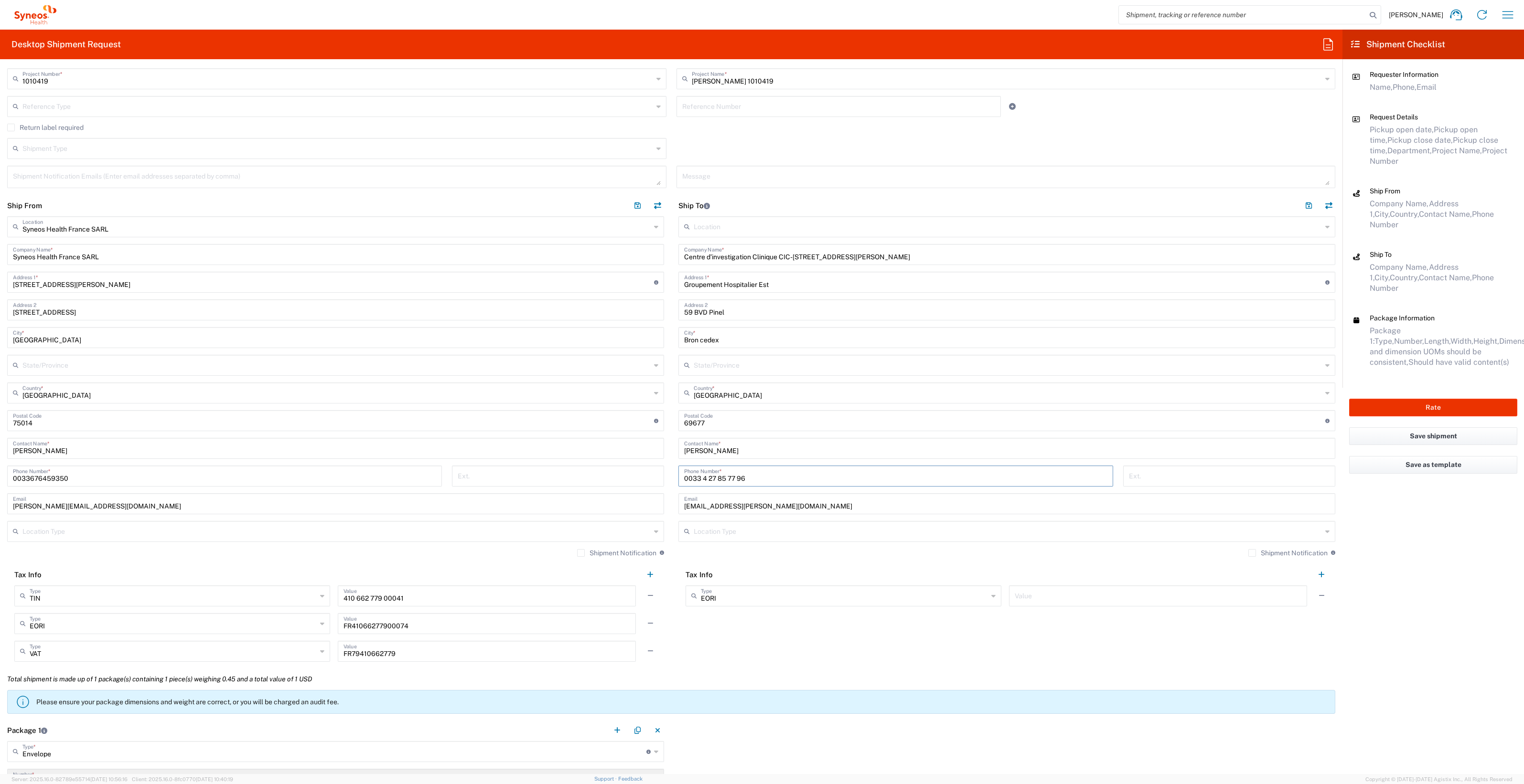
scroll to position [0, 0]
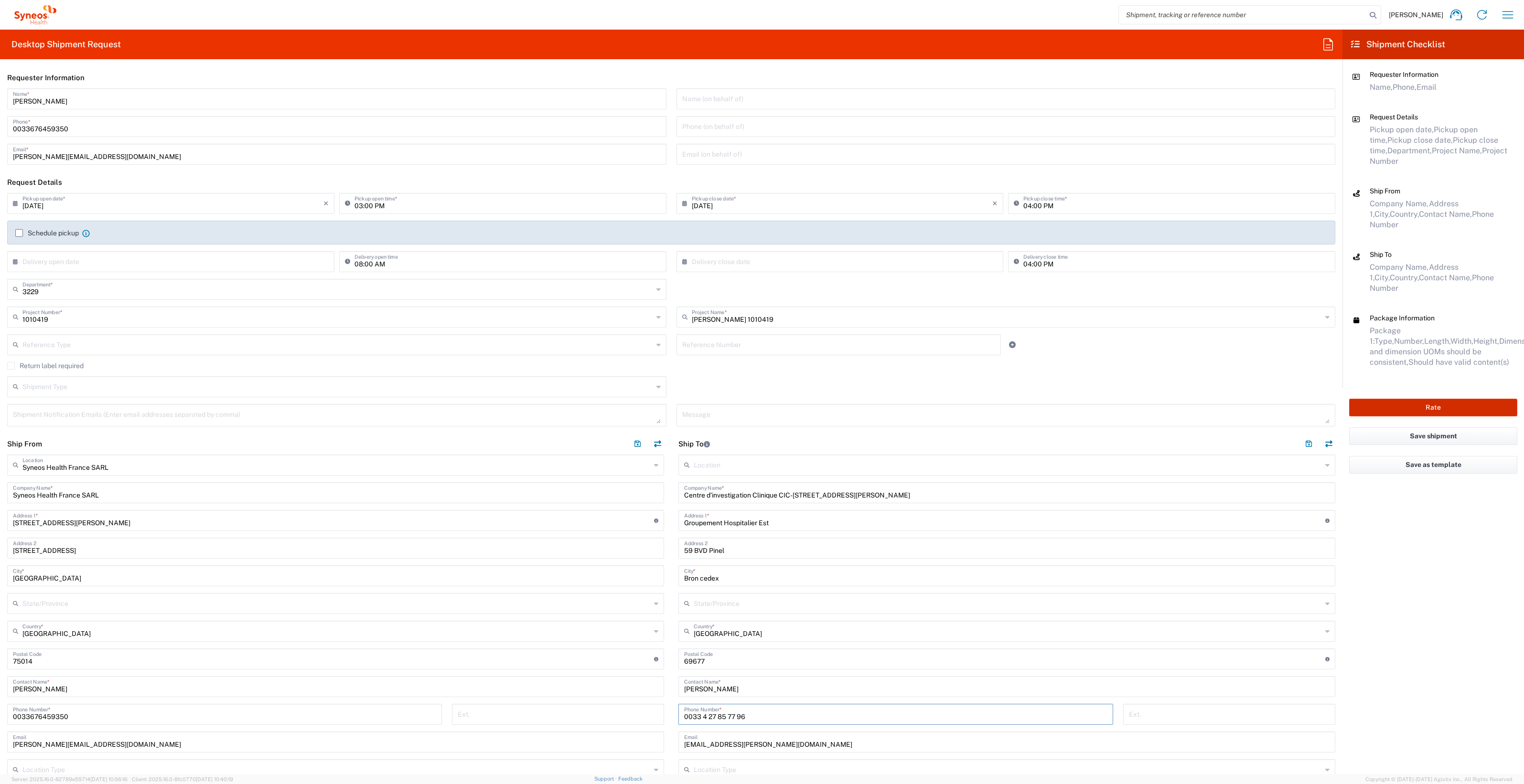
type input "0033 4 27 85 77 96"
click at [1414, 399] on button "Rate" at bounding box center [1433, 407] width 168 height 18
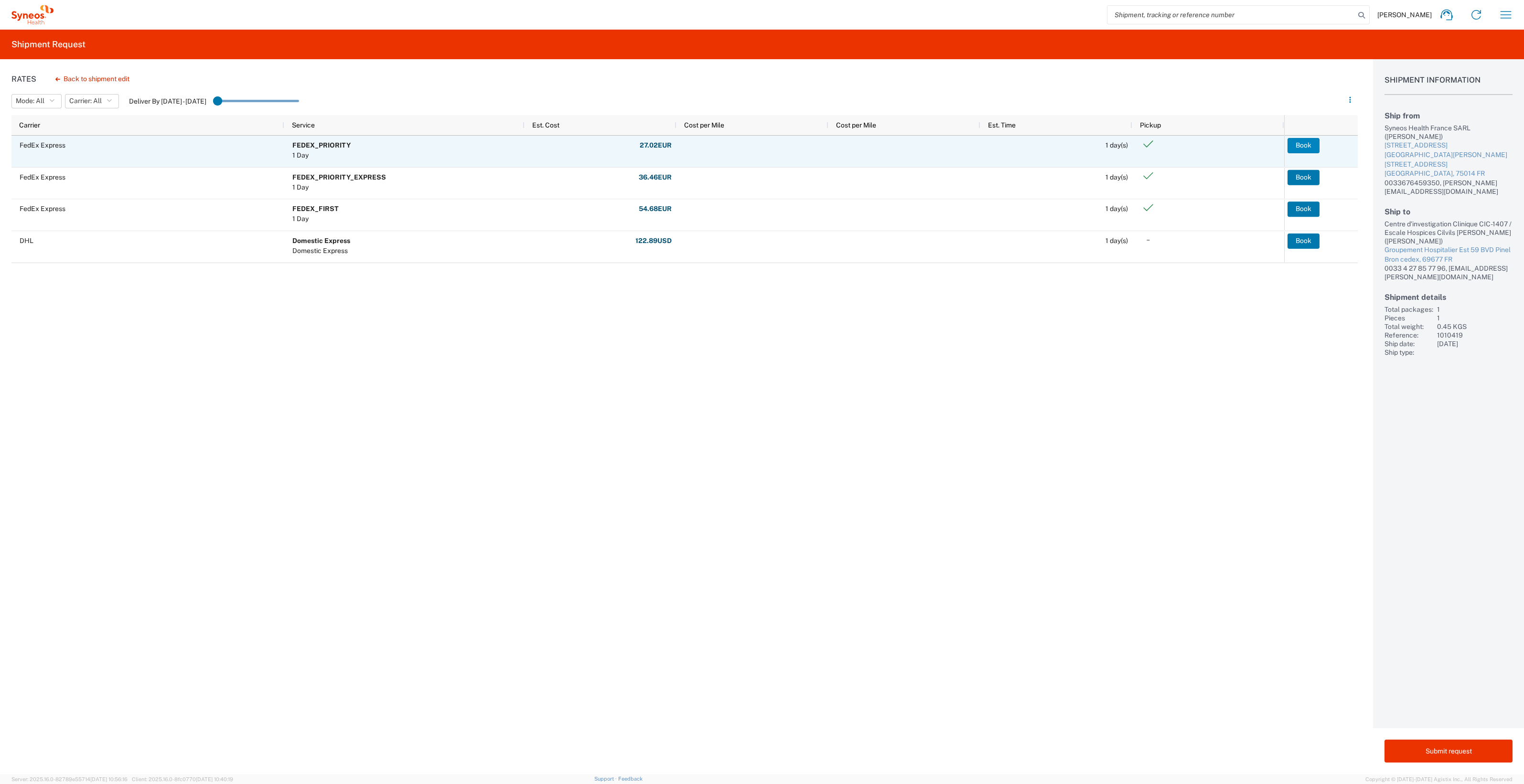
click at [1301, 145] on button "Book" at bounding box center [1303, 145] width 32 height 15
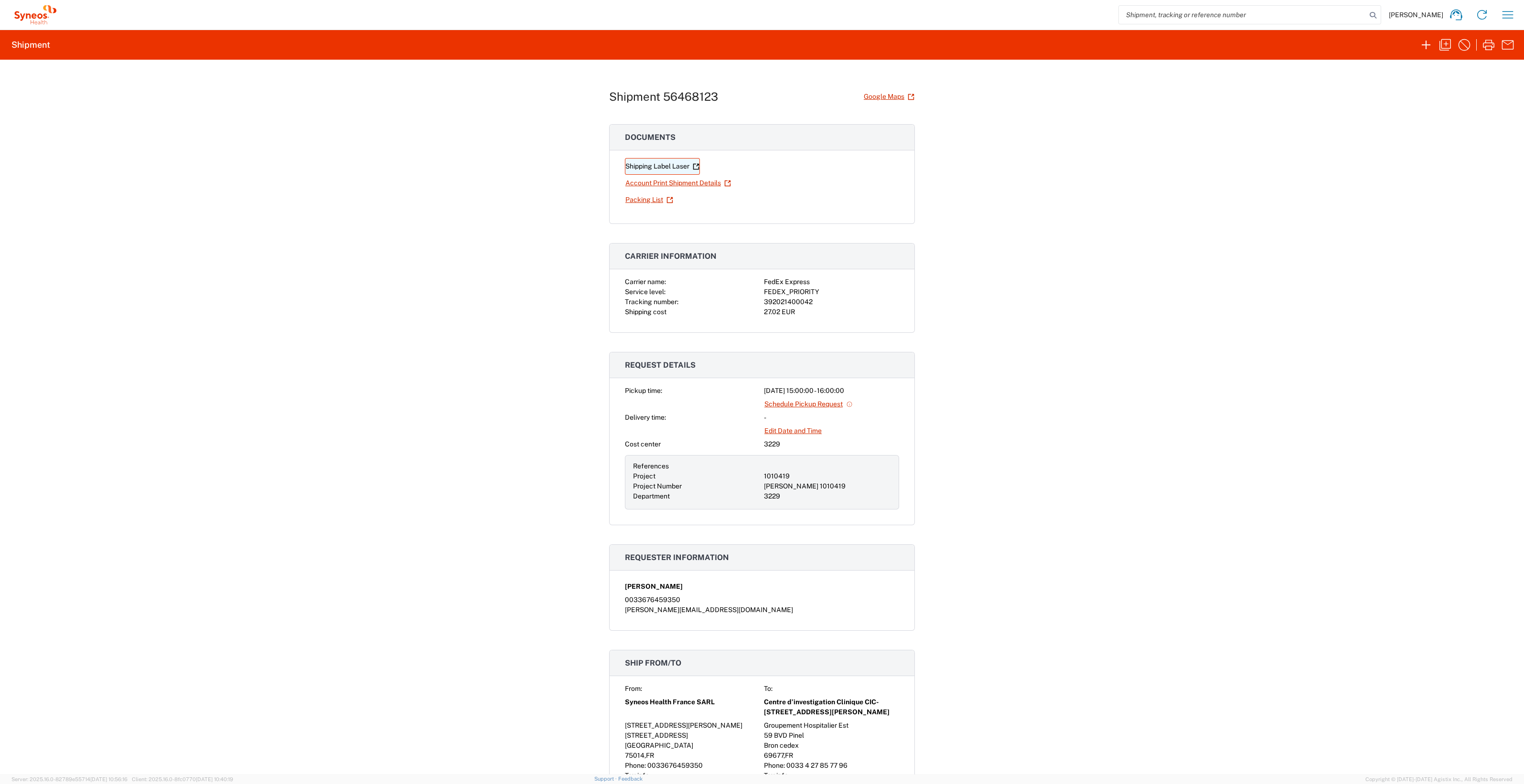
click at [673, 169] on link "Shipping Label Laser" at bounding box center [662, 166] width 75 height 17
